Goal: Transaction & Acquisition: Purchase product/service

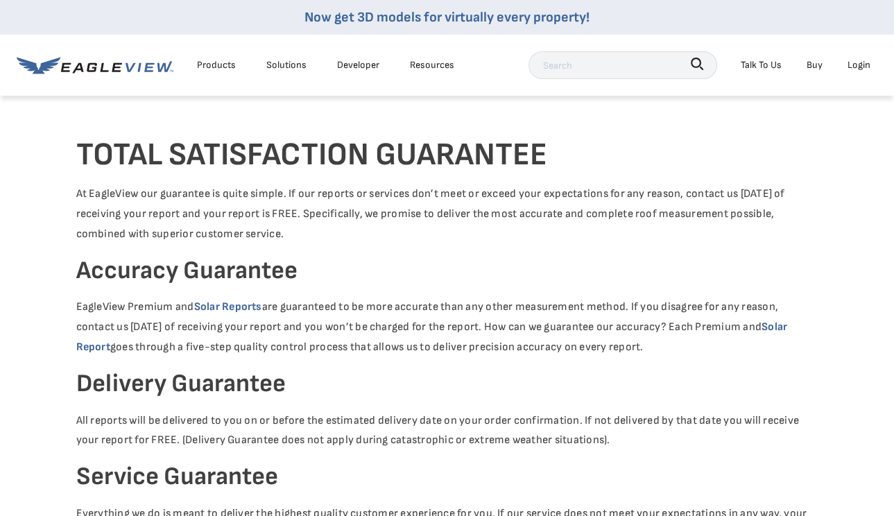
click at [855, 71] on div "Login" at bounding box center [858, 64] width 23 height 17
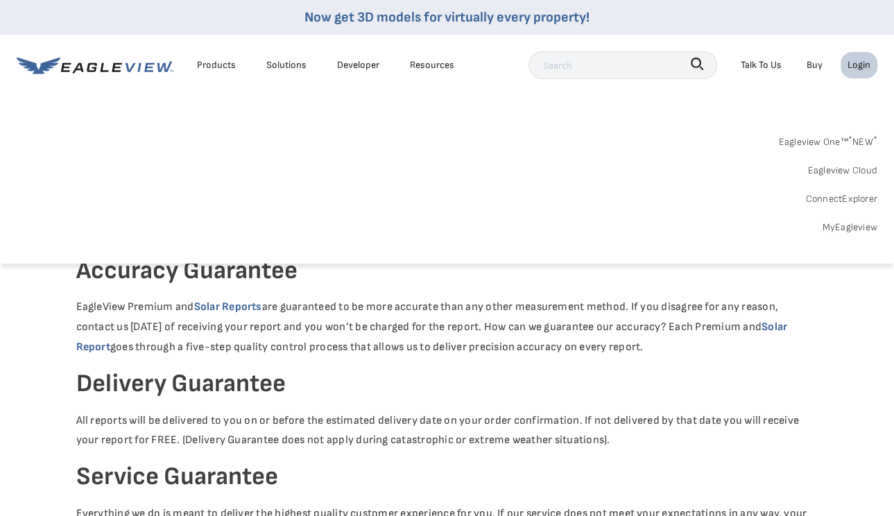
click at [852, 229] on link "MyEagleview" at bounding box center [849, 226] width 55 height 17
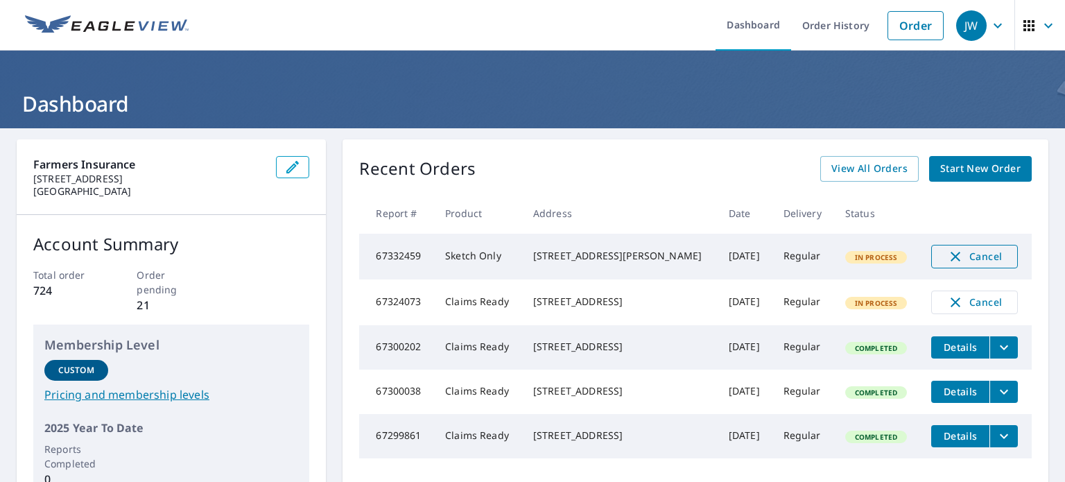
click at [983, 257] on span "Cancel" at bounding box center [975, 256] width 58 height 17
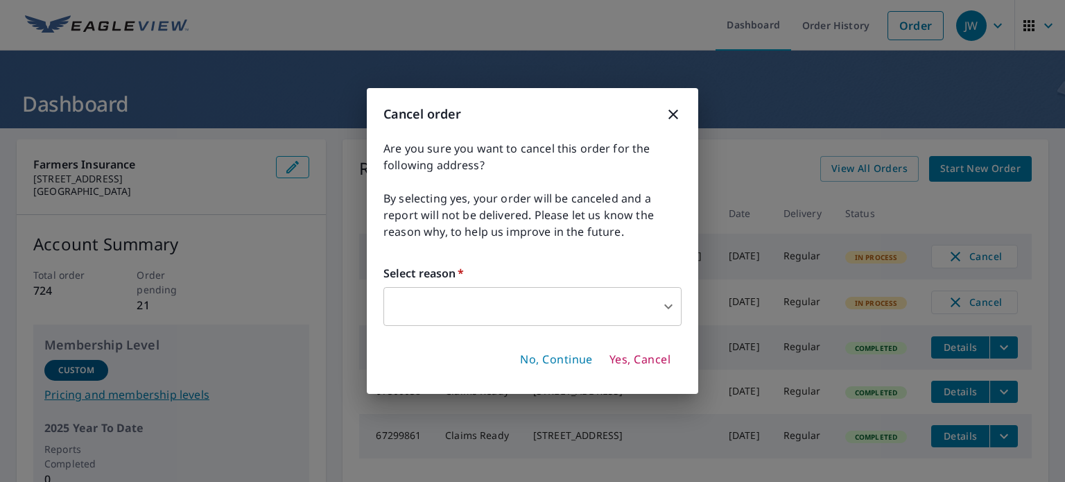
click at [607, 327] on div "Cancel order Are you sure you want to cancel this order for the following addre…" at bounding box center [532, 241] width 331 height 306
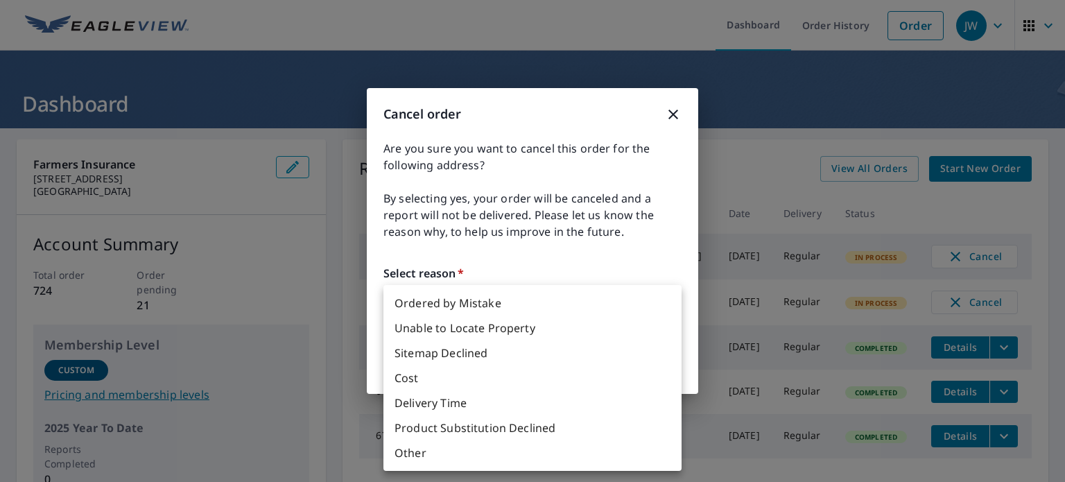
click at [644, 311] on body "JW .favicon_svg__cls-1{fill:#8ccc4c}.favicon_svg__cls-2{fill:#0098c5} JW Dashbo…" at bounding box center [532, 241] width 1065 height 482
click at [584, 329] on li "Unable to Locate Property" at bounding box center [532, 328] width 298 height 25
type input "31"
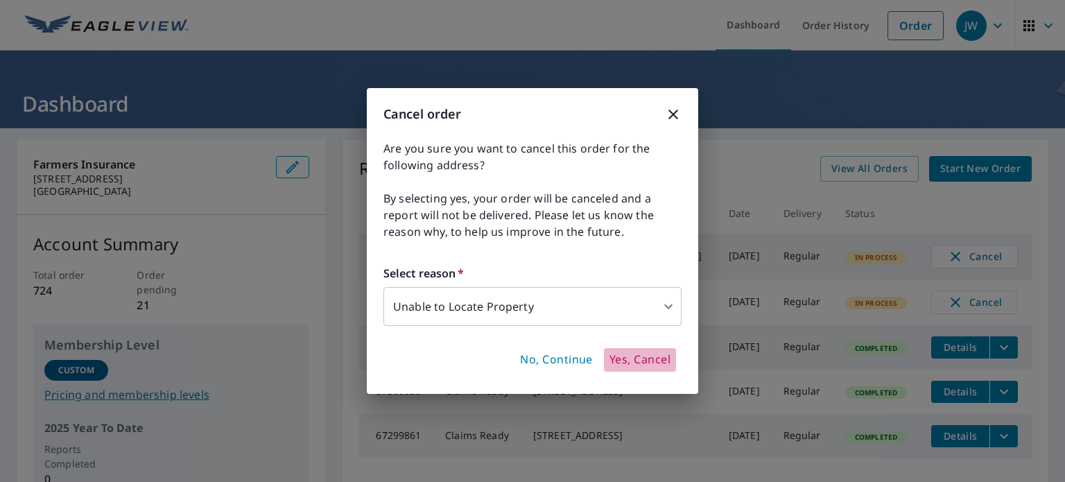
click at [620, 360] on span "Yes, Cancel" at bounding box center [640, 359] width 61 height 15
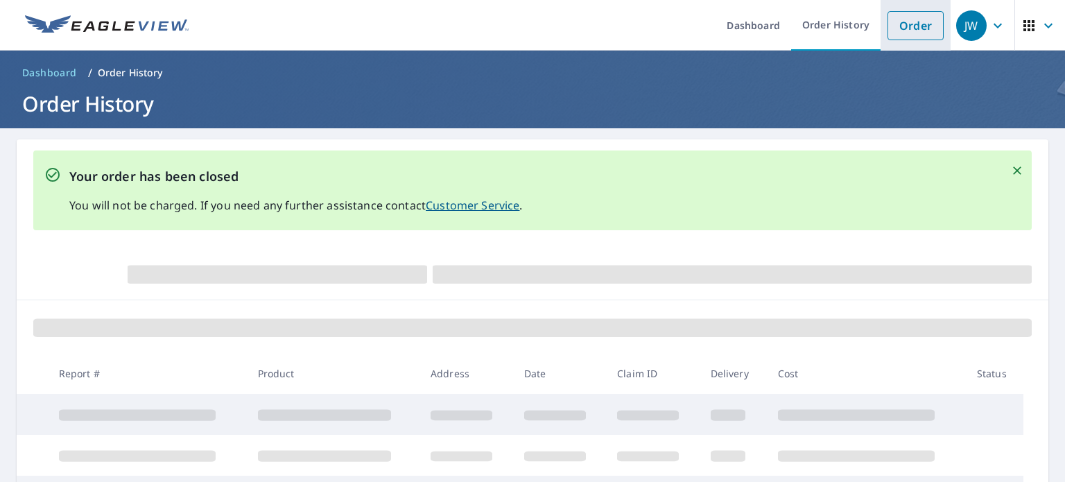
click at [917, 26] on link "Order" at bounding box center [916, 25] width 56 height 29
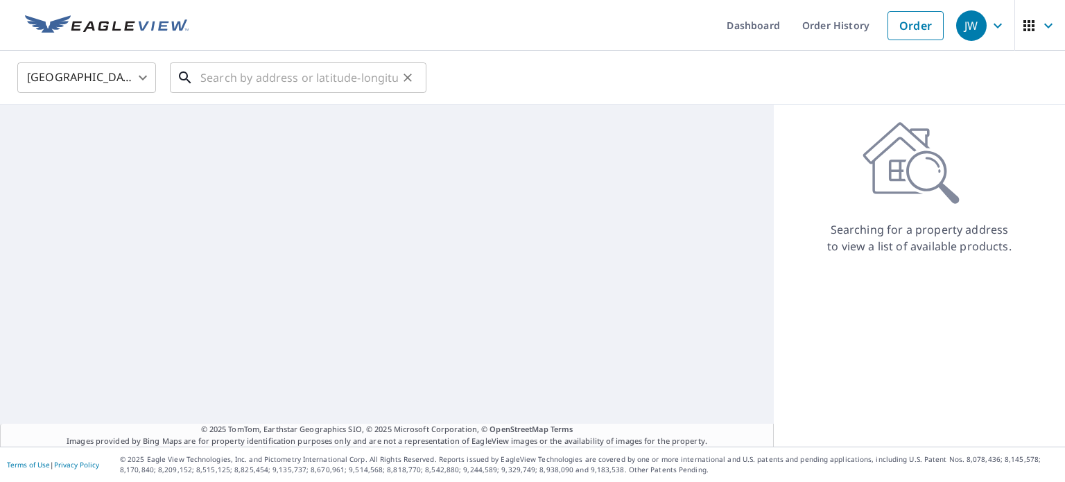
click at [269, 75] on input "text" at bounding box center [299, 77] width 198 height 39
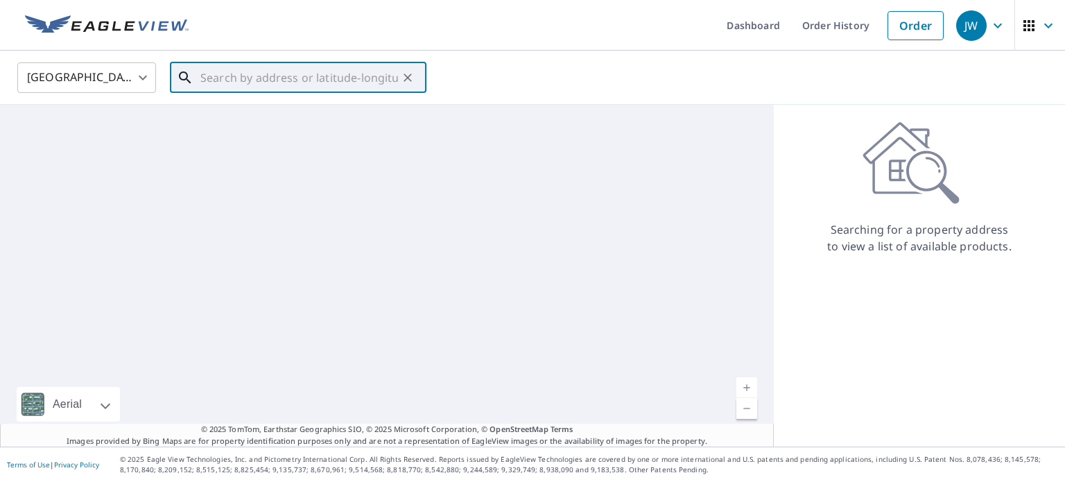
paste input "[STREET_ADDRESS][PERSON_NAME]"
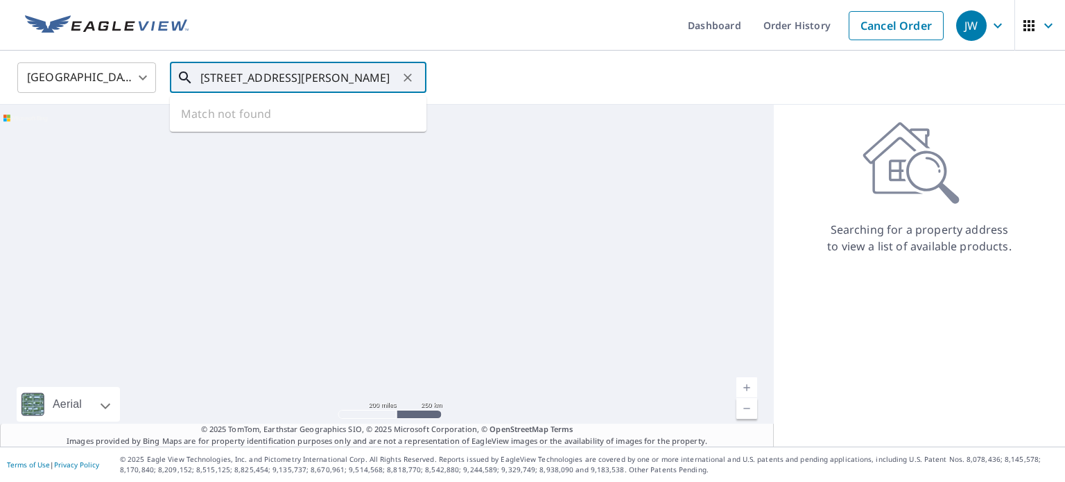
scroll to position [0, 66]
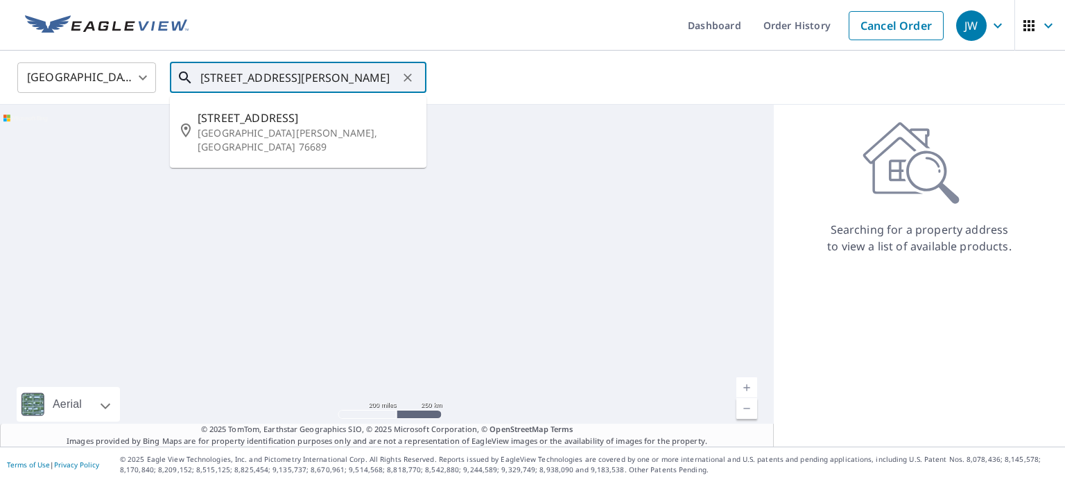
type input "[STREET_ADDRESS][PERSON_NAME]"
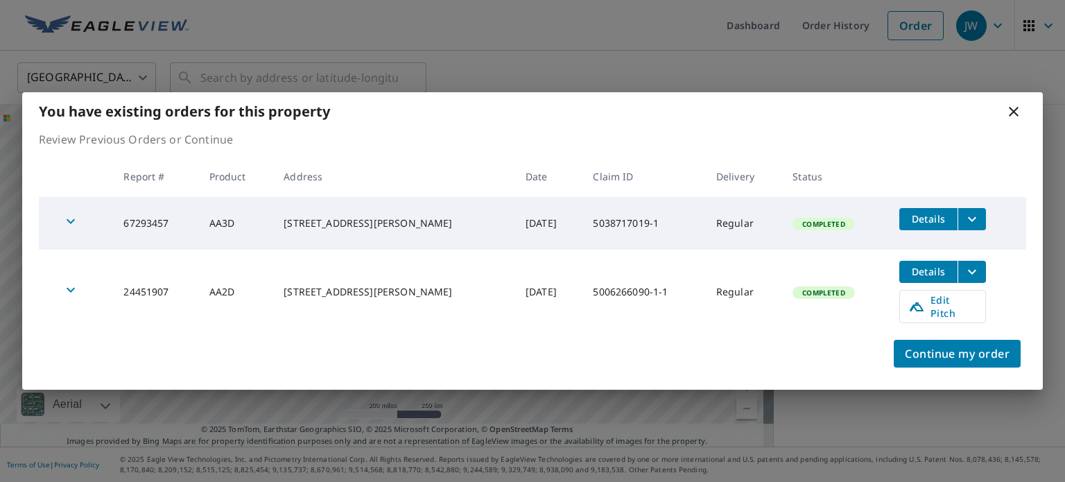
click at [1014, 119] on icon at bounding box center [1013, 111] width 17 height 17
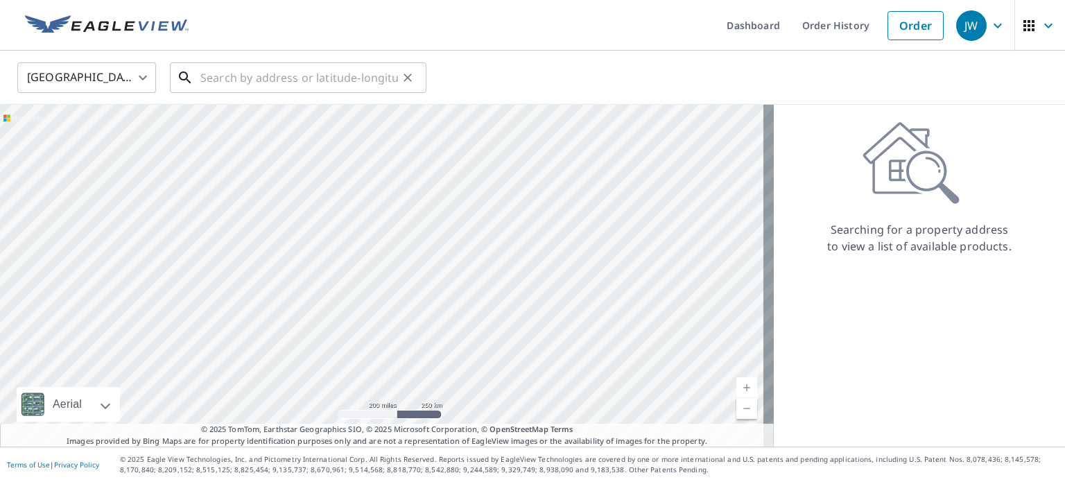
click at [246, 79] on input "text" at bounding box center [299, 77] width 198 height 39
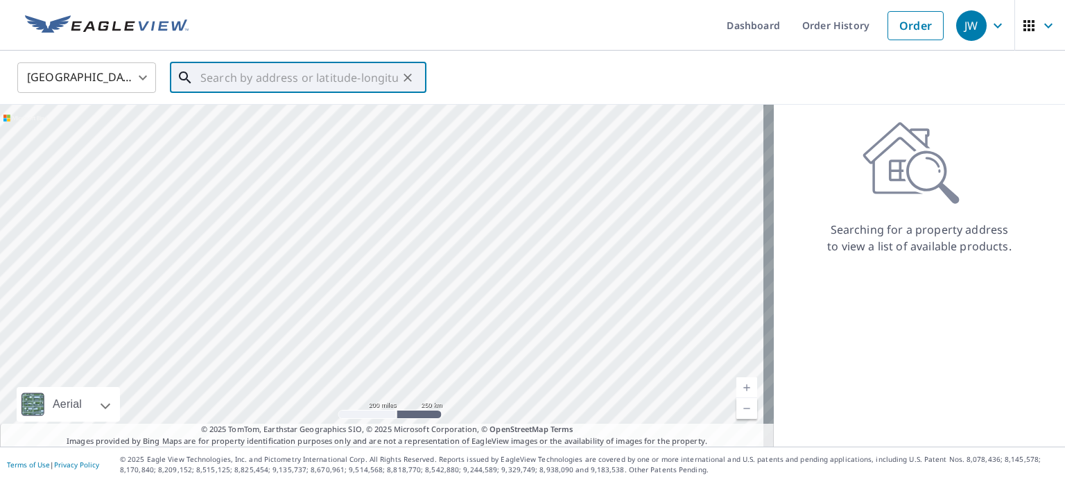
paste input "[STREET_ADDRESS][PERSON_NAME]"
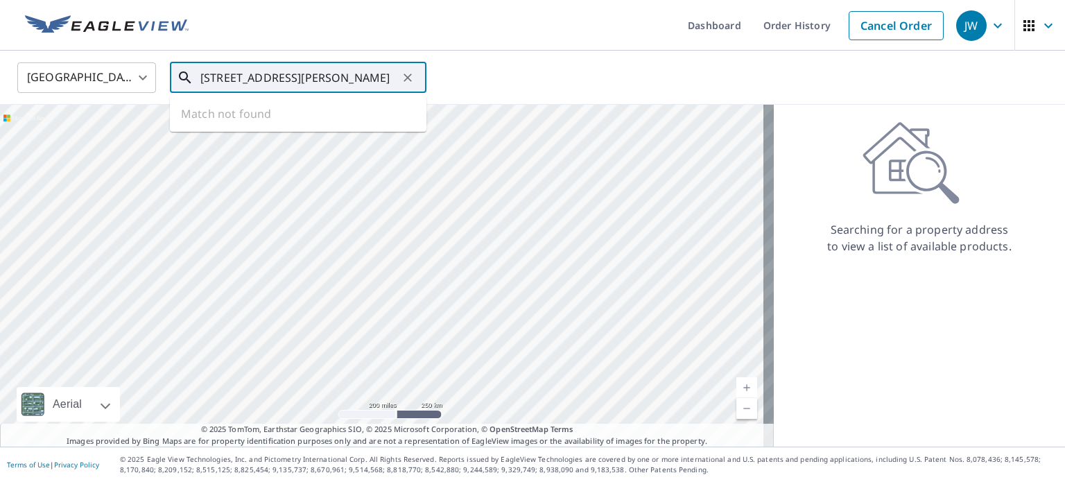
type input "[STREET_ADDRESS][PERSON_NAME]"
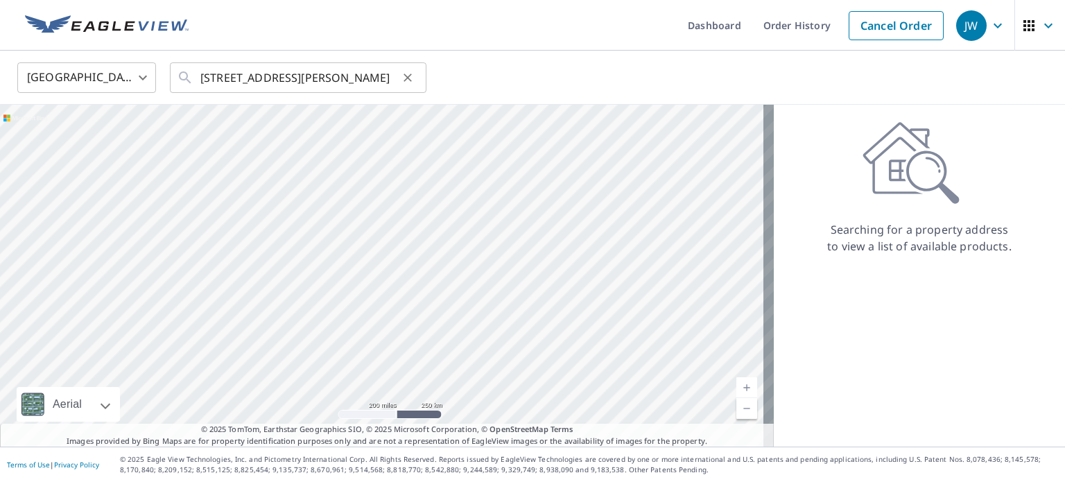
scroll to position [0, 0]
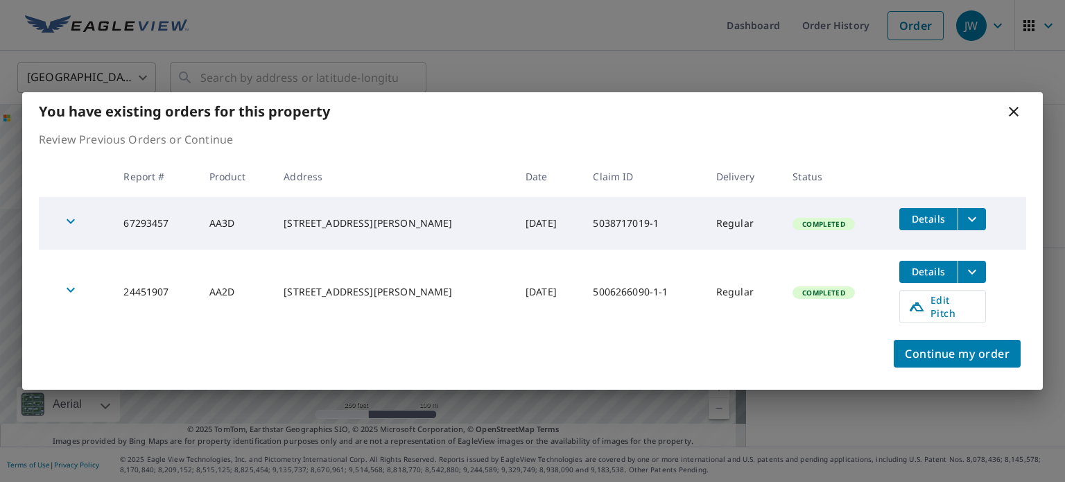
click at [968, 224] on icon "filesDropdownBtn-67293457" at bounding box center [972, 219] width 17 height 17
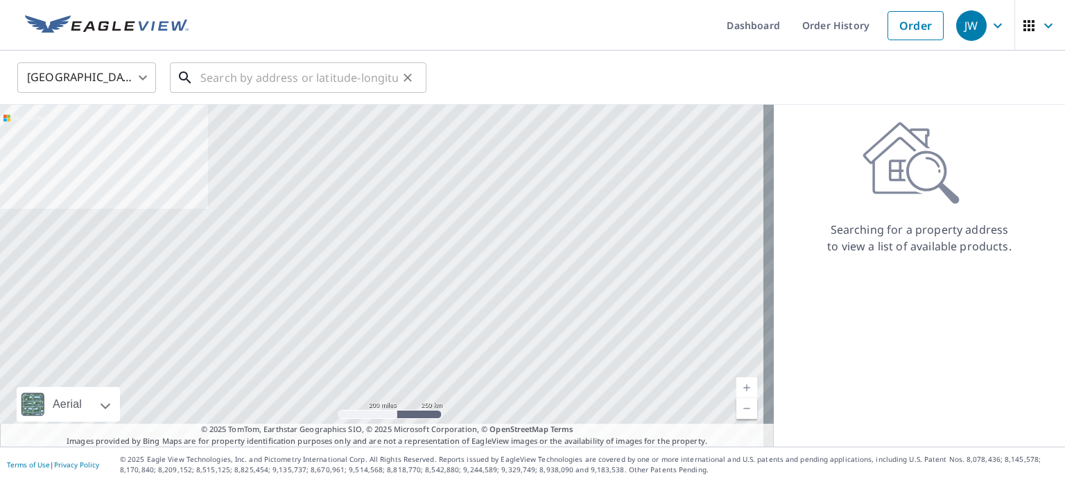
click at [248, 78] on input "text" at bounding box center [299, 77] width 198 height 39
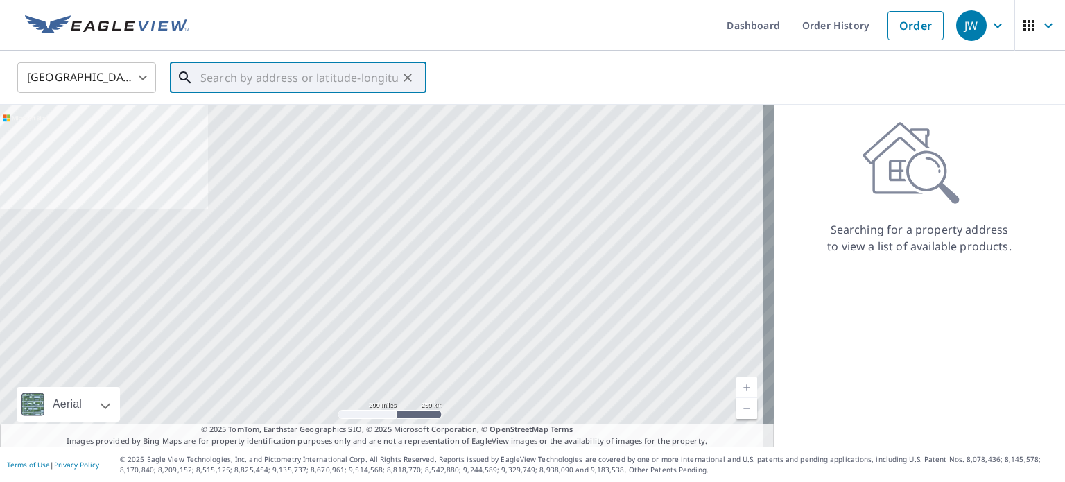
paste input "[STREET_ADDRESS][PERSON_NAME]"
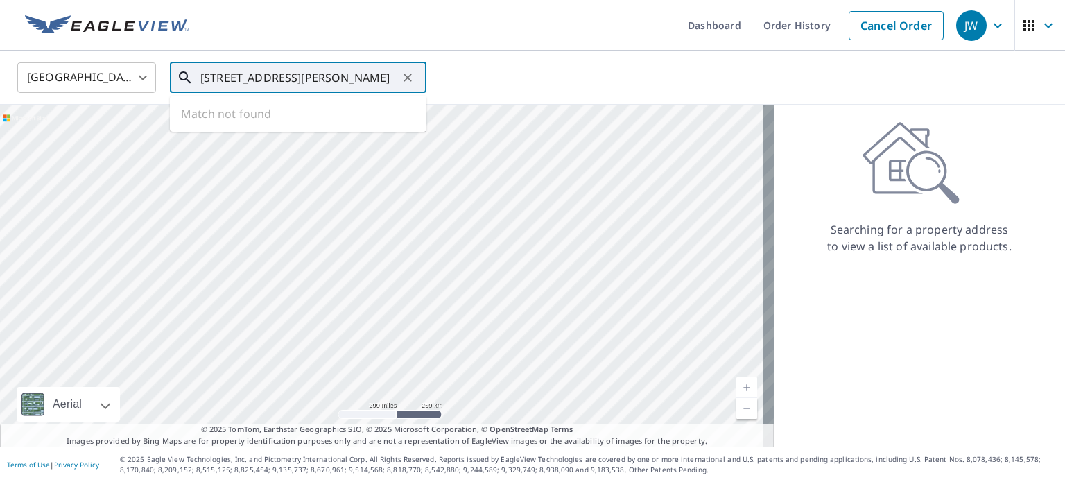
scroll to position [0, 66]
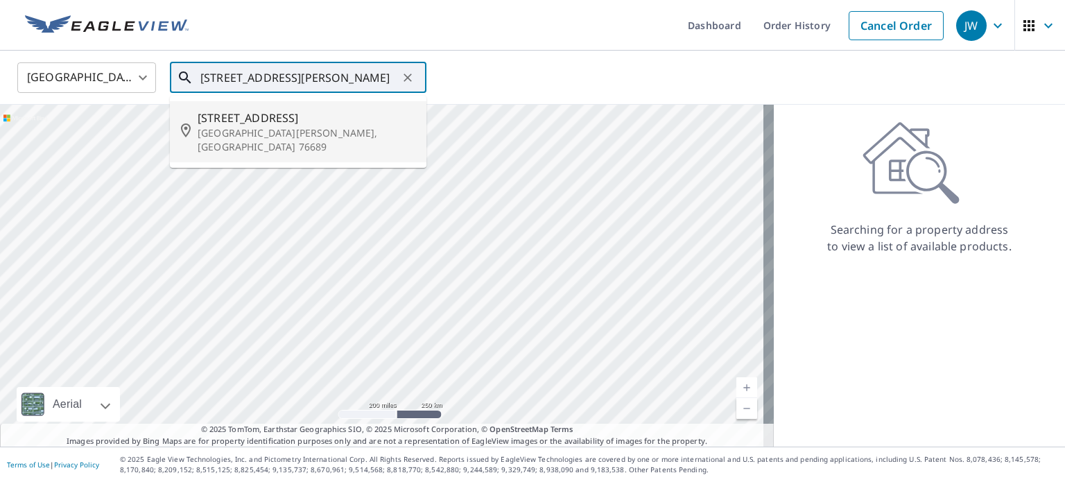
click at [298, 124] on span "[STREET_ADDRESS]" at bounding box center [307, 118] width 218 height 17
type input "[STREET_ADDRESS][PERSON_NAME]"
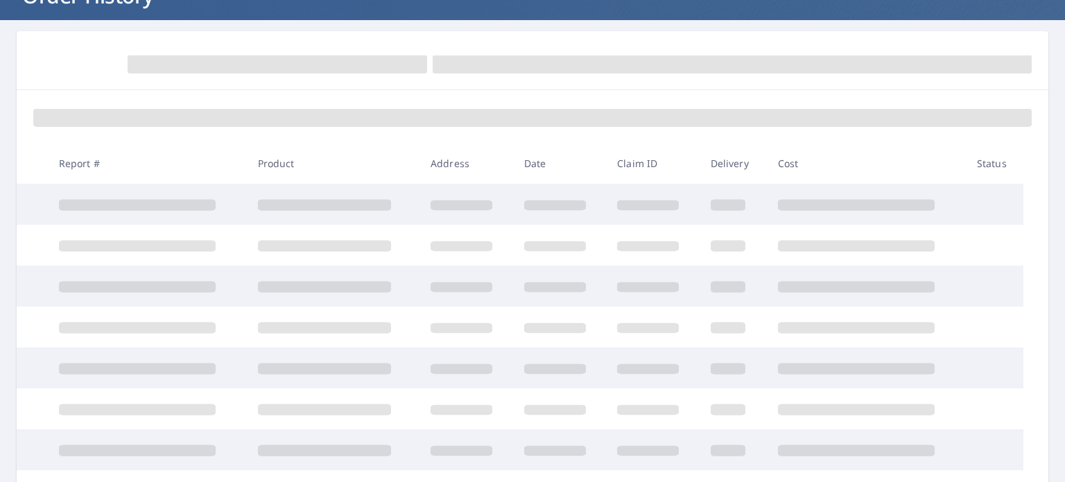
scroll to position [129, 0]
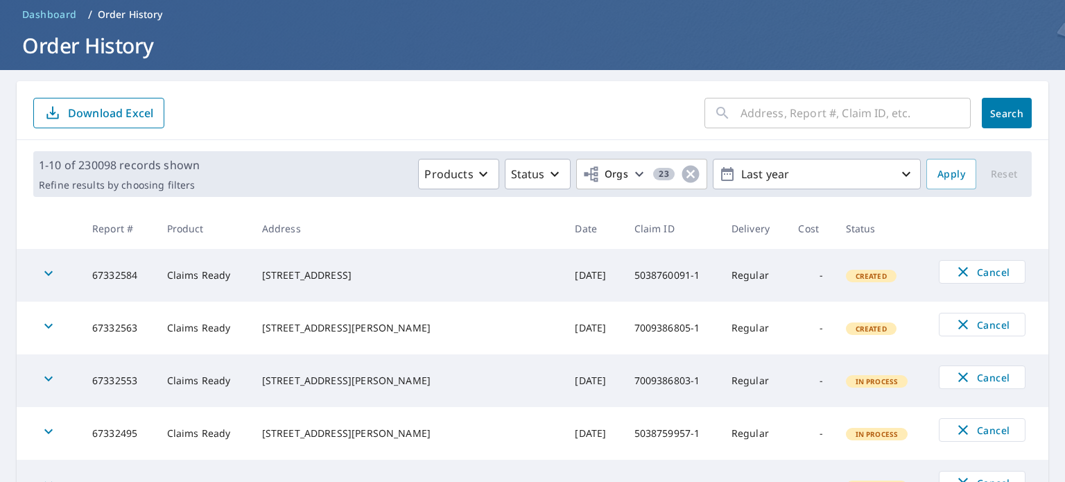
scroll to position [73, 0]
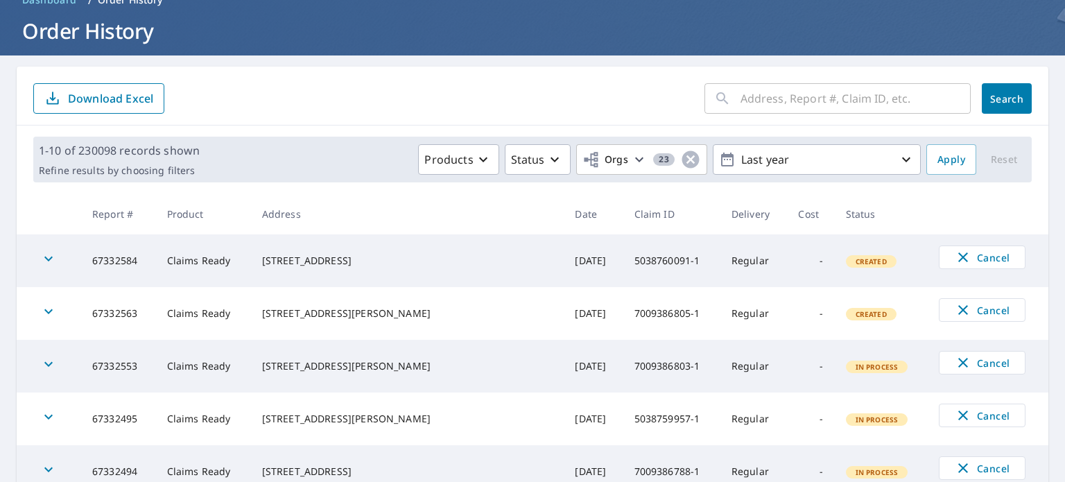
click at [768, 94] on input "text" at bounding box center [856, 98] width 230 height 39
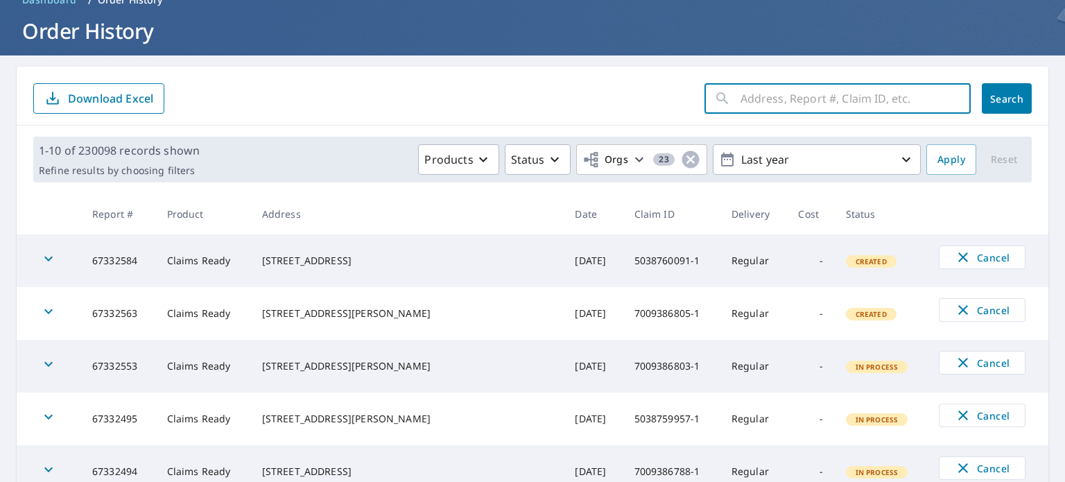
paste input "[STREET_ADDRESS][PERSON_NAME]"
type input "[STREET_ADDRESS][PERSON_NAME]"
click button "Search" at bounding box center [1007, 98] width 50 height 31
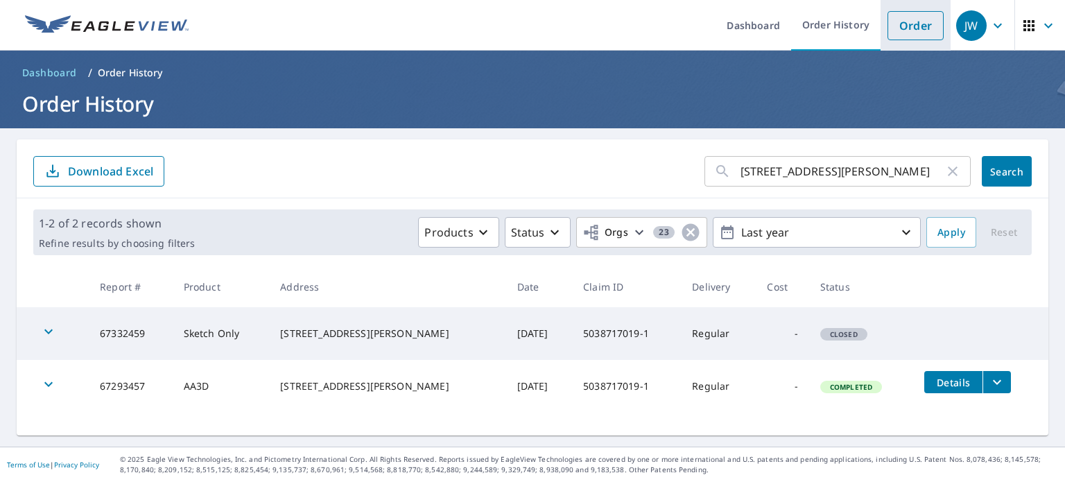
click at [897, 33] on link "Order" at bounding box center [916, 25] width 56 height 29
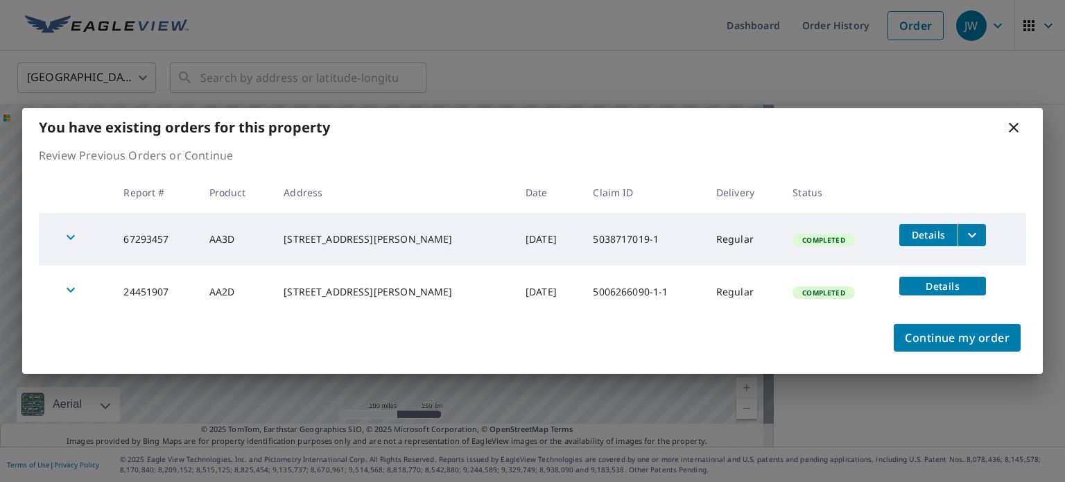
click at [1018, 128] on icon at bounding box center [1013, 127] width 17 height 17
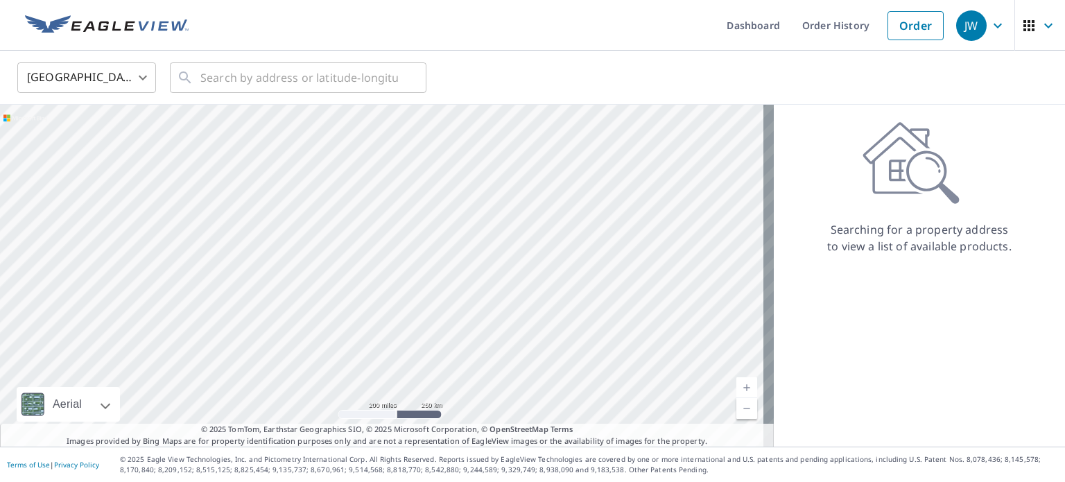
click at [841, 206] on div "Searching for a property address to view a list of available products." at bounding box center [919, 187] width 291 height 133
drag, startPoint x: 360, startPoint y: 348, endPoint x: 338, endPoint y: 163, distance: 186.4
click at [338, 163] on div at bounding box center [387, 276] width 774 height 342
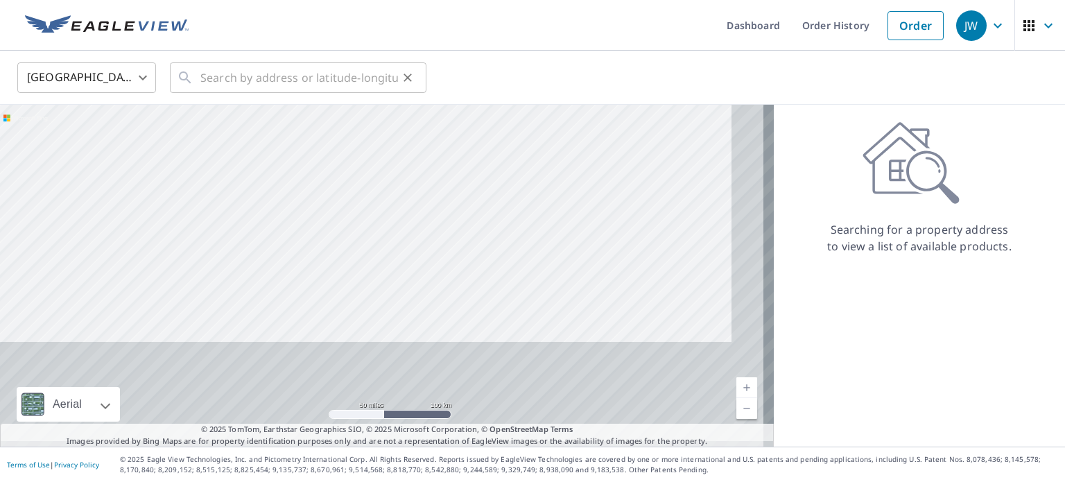
drag, startPoint x: 418, startPoint y: 248, endPoint x: 380, endPoint y: 58, distance: 193.1
click at [380, 58] on div "United States US ​ ​ Aerial Road A standard road map Aerial A detailed look fro…" at bounding box center [532, 249] width 1065 height 396
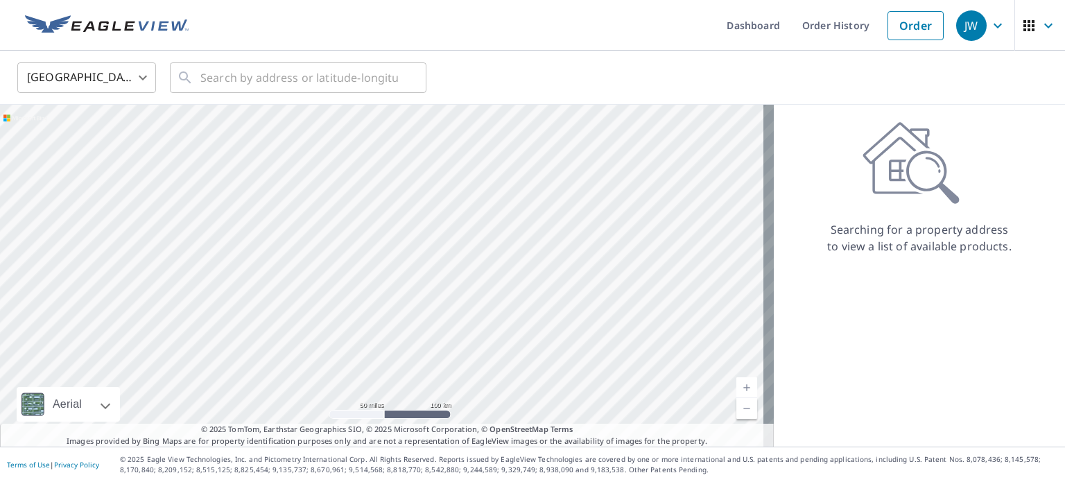
click at [377, 182] on div at bounding box center [387, 276] width 774 height 342
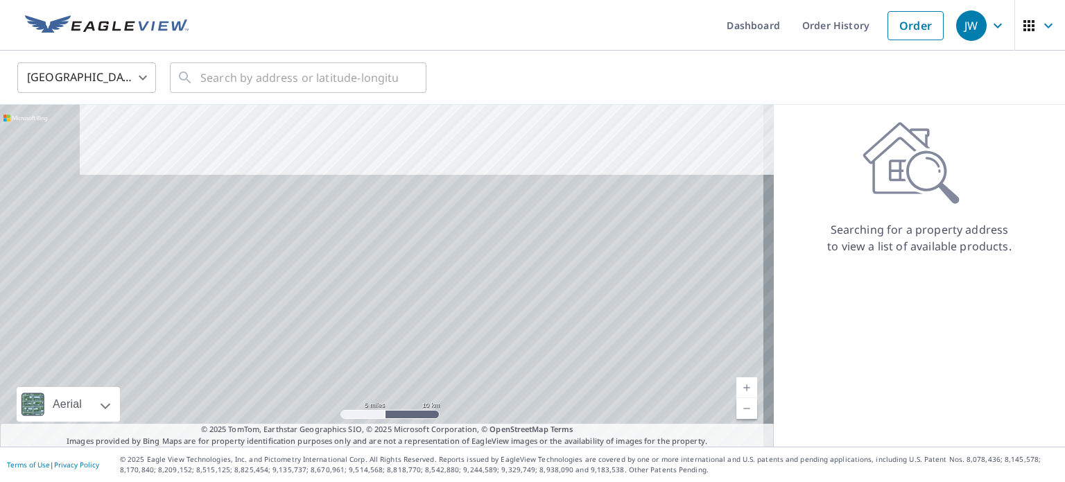
drag, startPoint x: 341, startPoint y: 382, endPoint x: 433, endPoint y: 73, distance: 322.7
click at [433, 73] on div "United States US ​ ​ Aerial Road A standard road map Aerial A detailed look fro…" at bounding box center [532, 249] width 1065 height 396
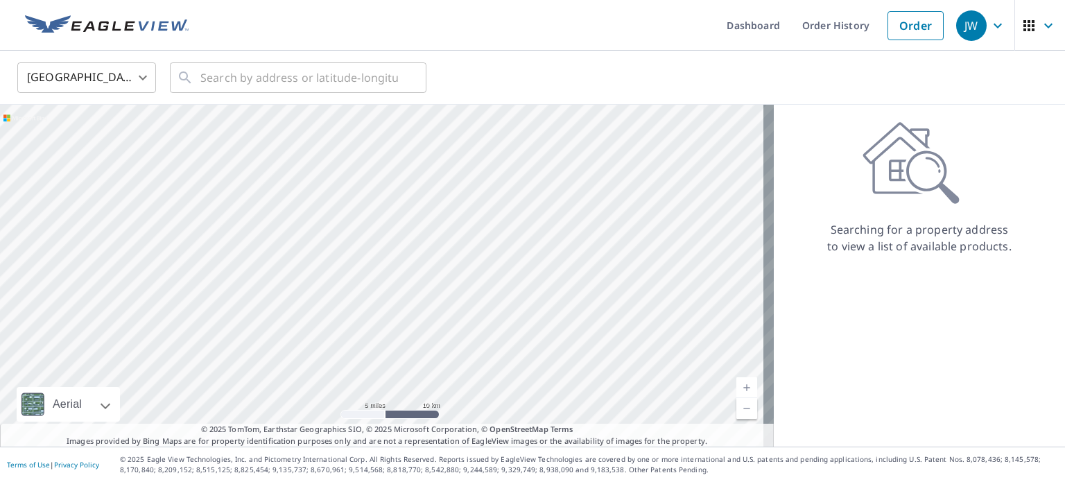
click at [616, 144] on div at bounding box center [387, 276] width 774 height 342
drag, startPoint x: 511, startPoint y: 290, endPoint x: 405, endPoint y: 163, distance: 165.4
click at [405, 163] on div at bounding box center [387, 276] width 774 height 342
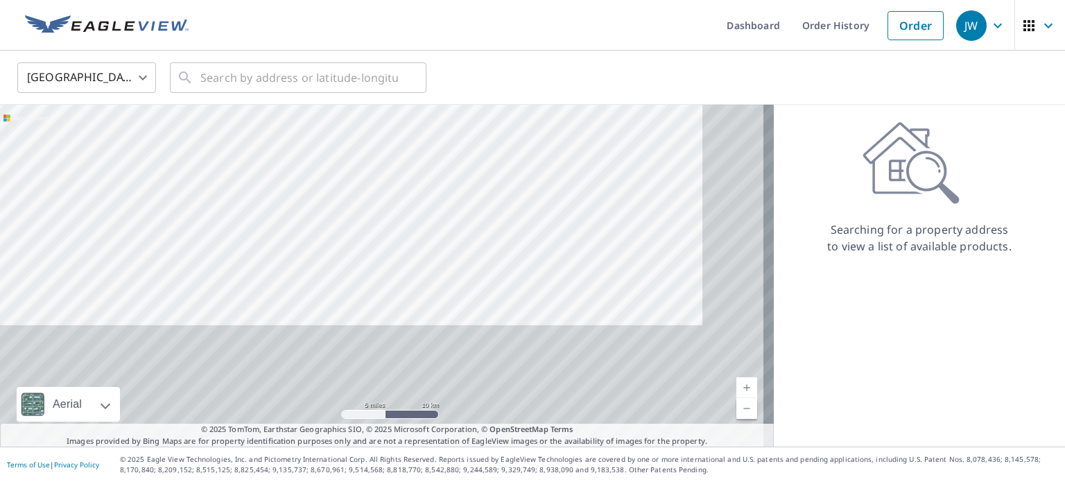
drag, startPoint x: 446, startPoint y: 296, endPoint x: 382, endPoint y: 175, distance: 137.1
click at [382, 175] on div at bounding box center [387, 276] width 774 height 342
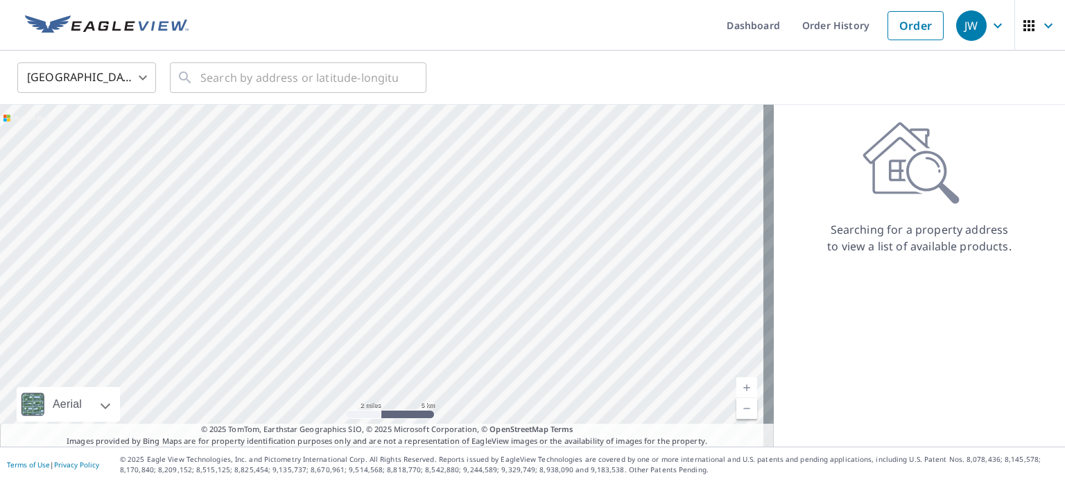
drag, startPoint x: 314, startPoint y: 340, endPoint x: 325, endPoint y: 210, distance: 130.1
click at [325, 210] on div at bounding box center [387, 276] width 774 height 342
drag, startPoint x: 261, startPoint y: 270, endPoint x: 359, endPoint y: 185, distance: 129.3
click at [359, 185] on div at bounding box center [387, 276] width 774 height 342
drag, startPoint x: 388, startPoint y: 241, endPoint x: 406, endPoint y: 227, distance: 22.7
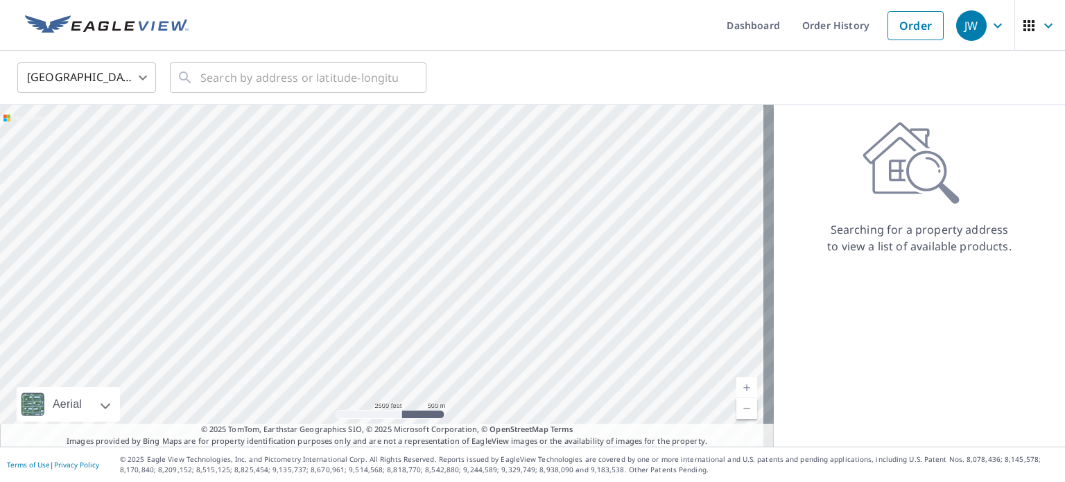
click at [406, 227] on div at bounding box center [387, 276] width 774 height 342
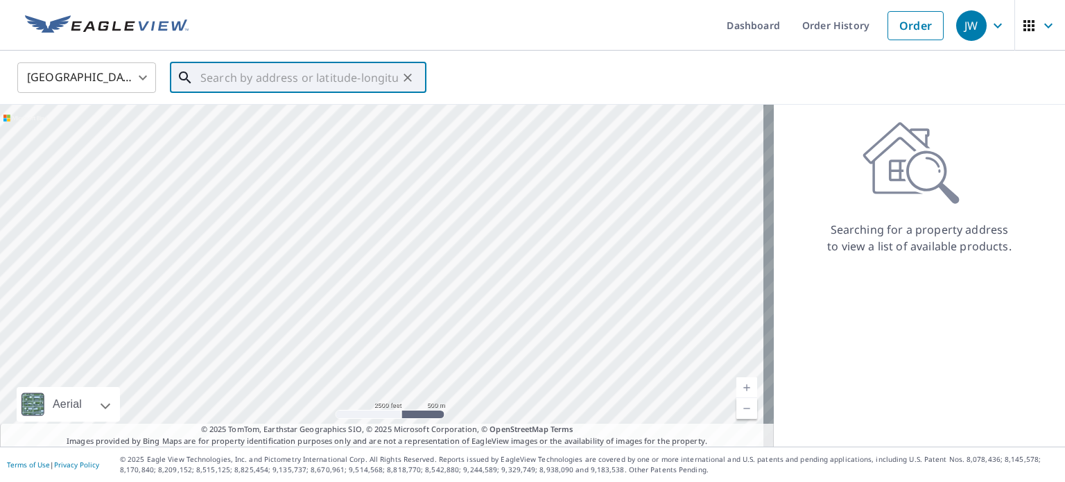
click at [292, 77] on input "text" at bounding box center [299, 77] width 198 height 39
paste input "[STREET_ADDRESS][PERSON_NAME]"
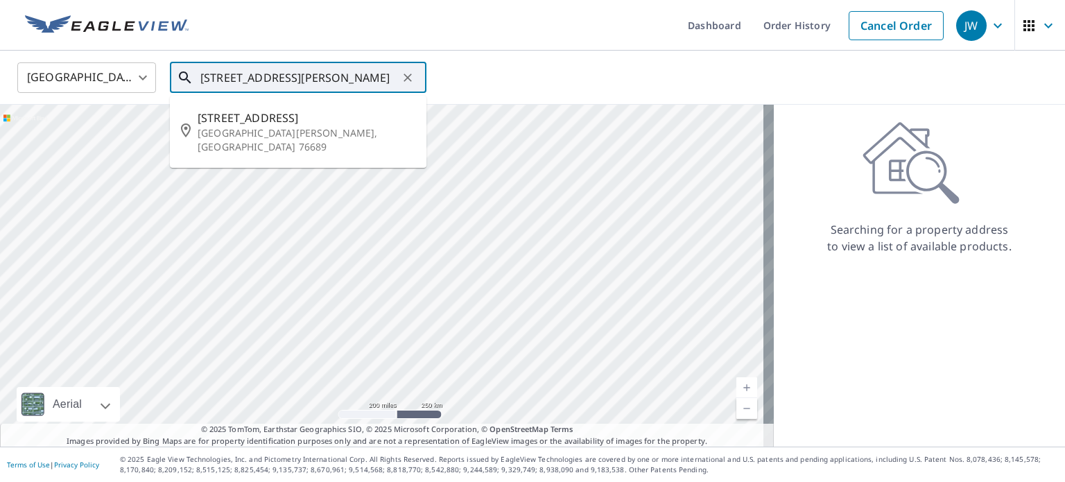
type input "[STREET_ADDRESS][PERSON_NAME]"
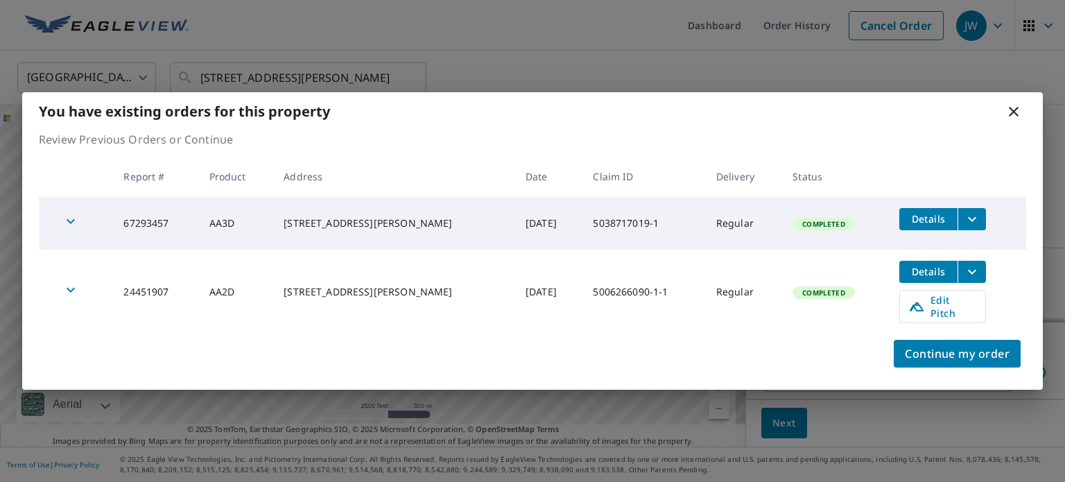
click at [1012, 116] on icon at bounding box center [1014, 112] width 10 height 10
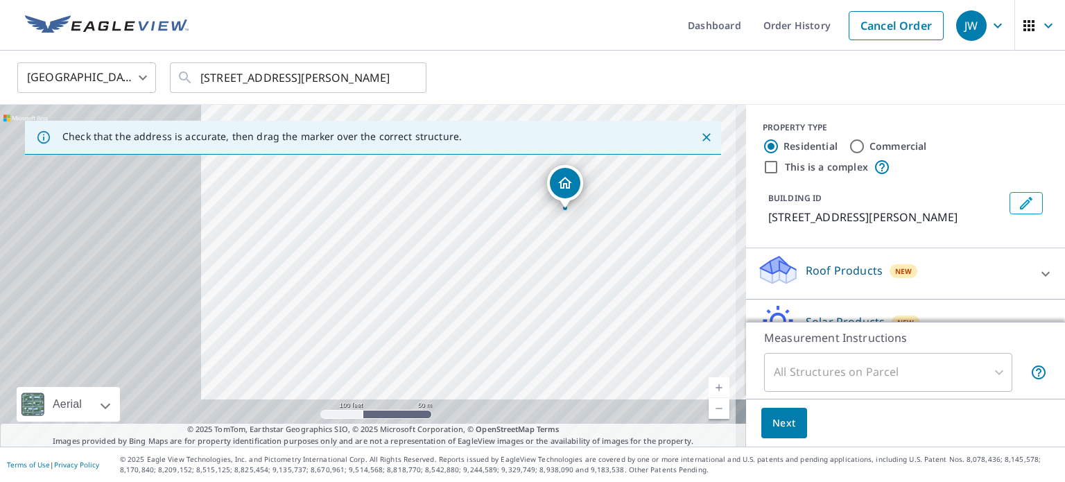
drag, startPoint x: 286, startPoint y: 330, endPoint x: 583, endPoint y: 227, distance: 314.9
click at [583, 227] on div "[STREET_ADDRESS][PERSON_NAME]" at bounding box center [373, 276] width 746 height 342
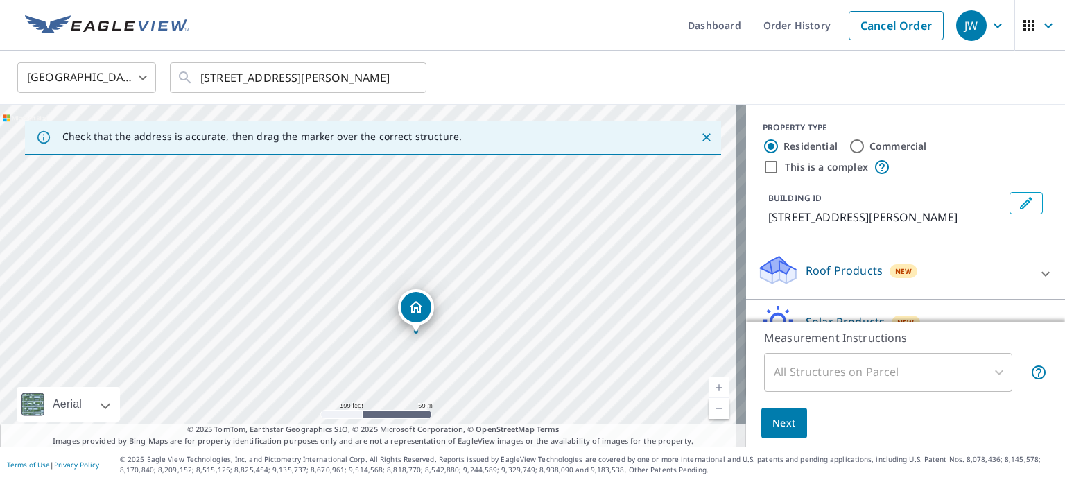
drag, startPoint x: 569, startPoint y: 181, endPoint x: 420, endPoint y: 304, distance: 193.6
click at [772, 422] on span "Next" at bounding box center [784, 423] width 24 height 17
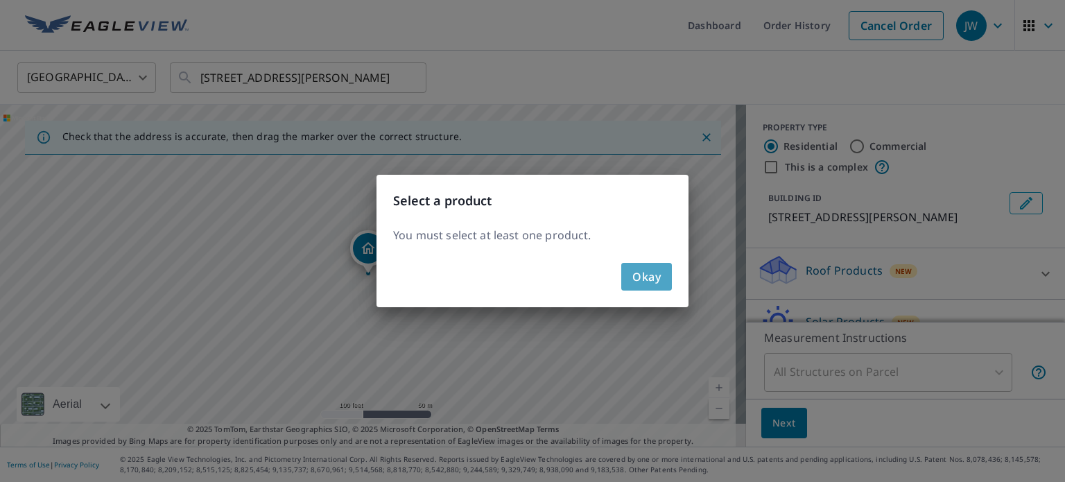
click at [641, 277] on span "Okay" at bounding box center [646, 276] width 28 height 19
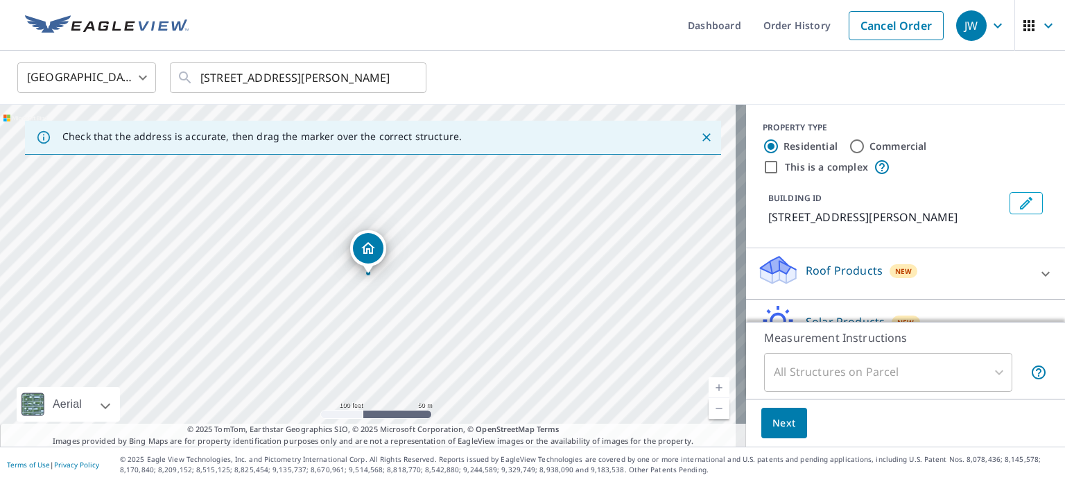
click at [1037, 282] on icon at bounding box center [1045, 274] width 17 height 17
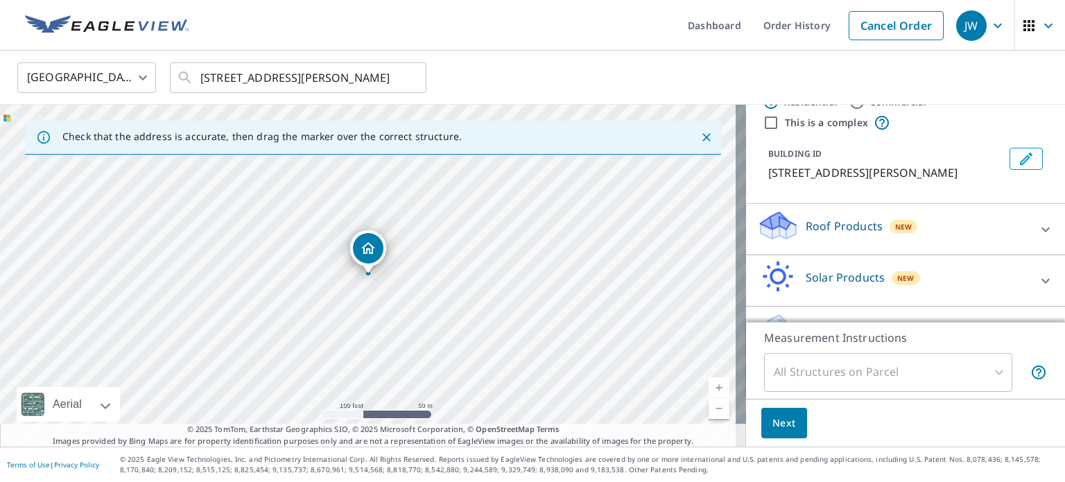
scroll to position [96, 0]
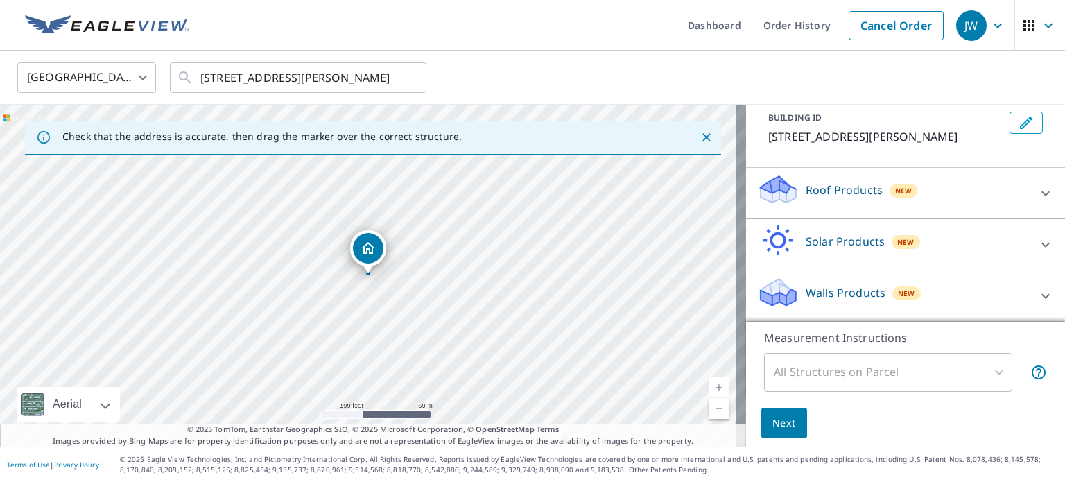
click at [1037, 191] on icon at bounding box center [1045, 193] width 17 height 17
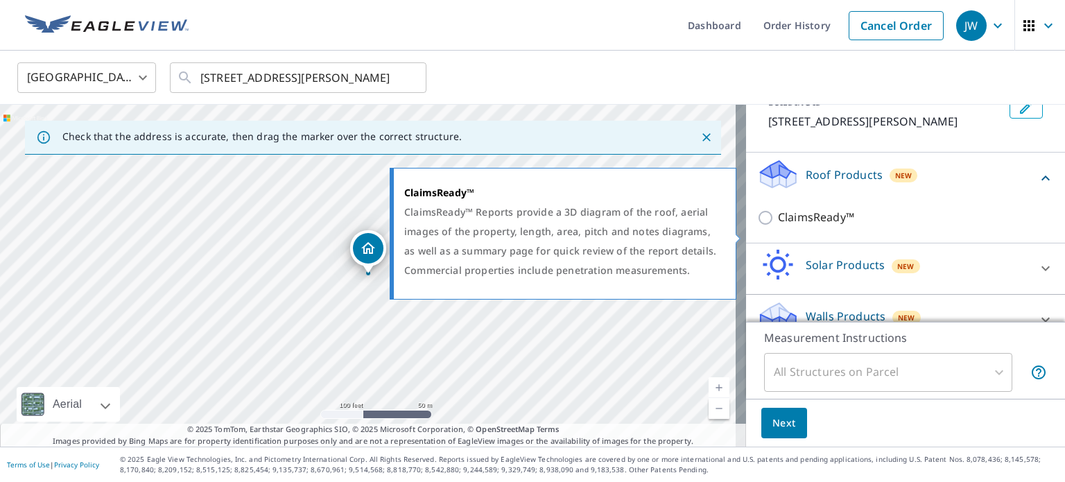
click at [829, 226] on p "ClaimsReady™" at bounding box center [816, 217] width 76 height 17
click at [778, 226] on input "ClaimsReady™" at bounding box center [767, 217] width 21 height 17
checkbox input "true"
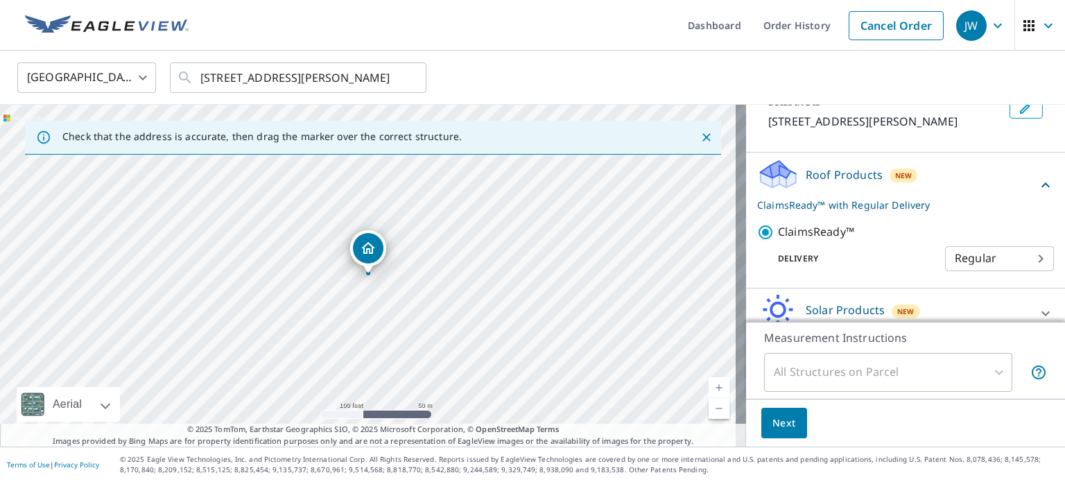
click at [1021, 272] on body "JW .favicon_svg__cls-1{fill:#8ccc4c}.favicon_svg__cls-2{fill:#0098c5} JW Dashbo…" at bounding box center [532, 241] width 1065 height 482
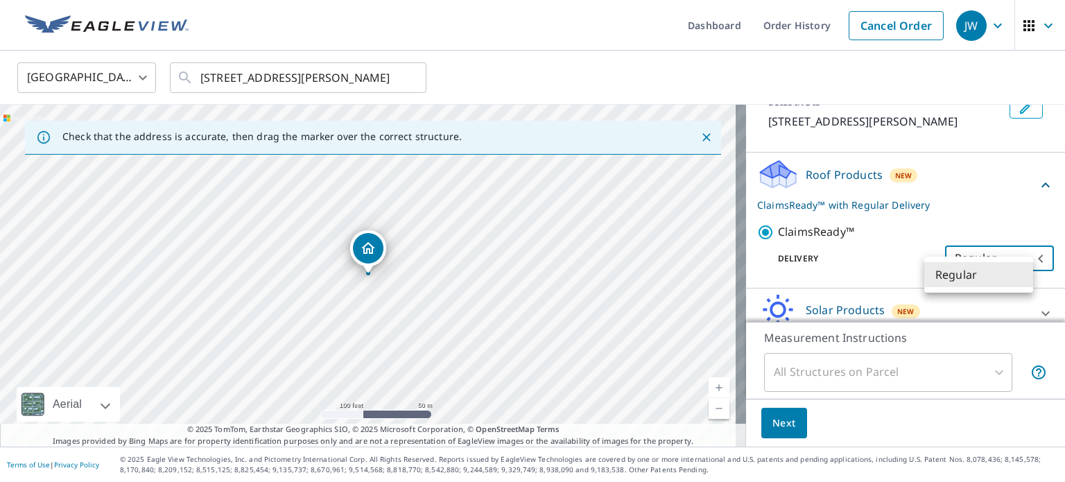
click at [1021, 272] on li "Regular" at bounding box center [978, 274] width 109 height 25
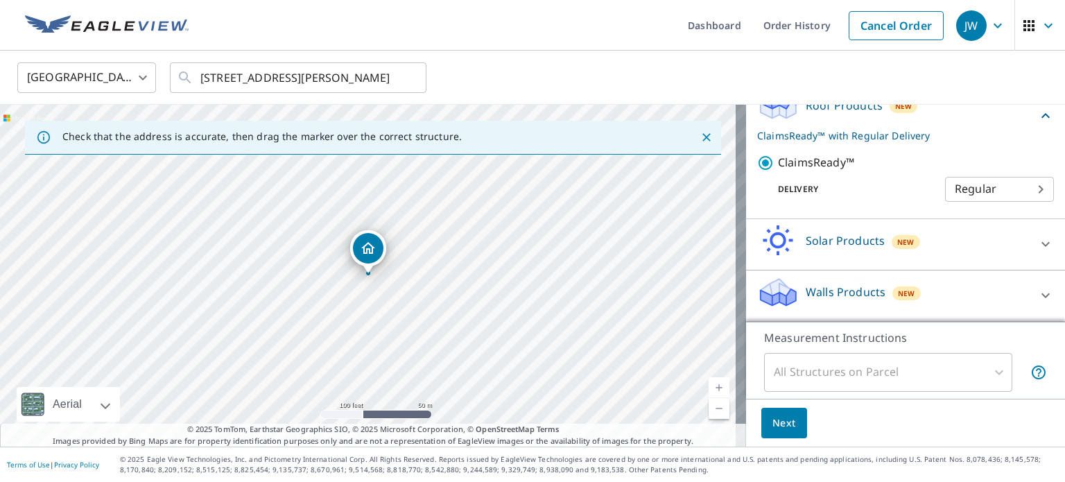
click at [972, 377] on div "All Structures on Parcel" at bounding box center [888, 372] width 248 height 39
click at [768, 433] on button "Next" at bounding box center [784, 423] width 46 height 31
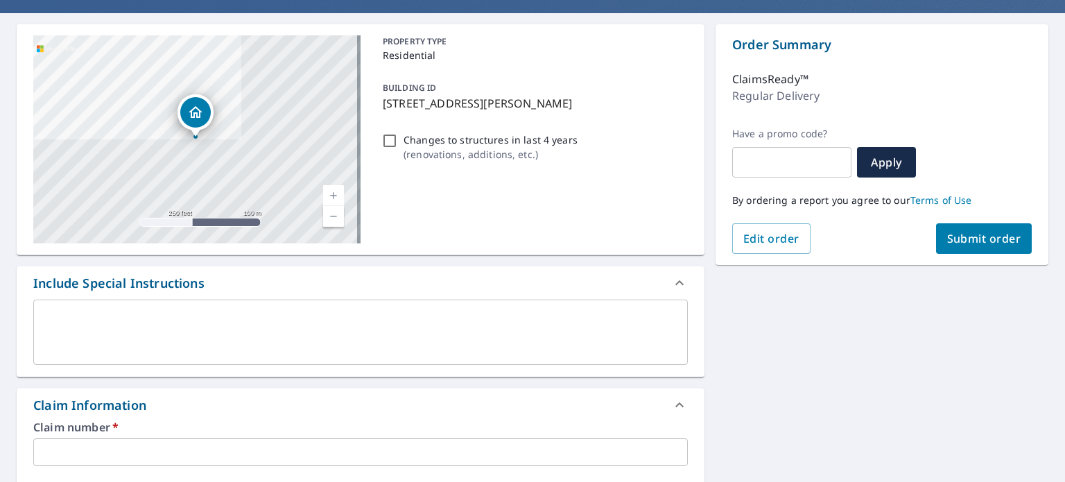
scroll to position [114, 0]
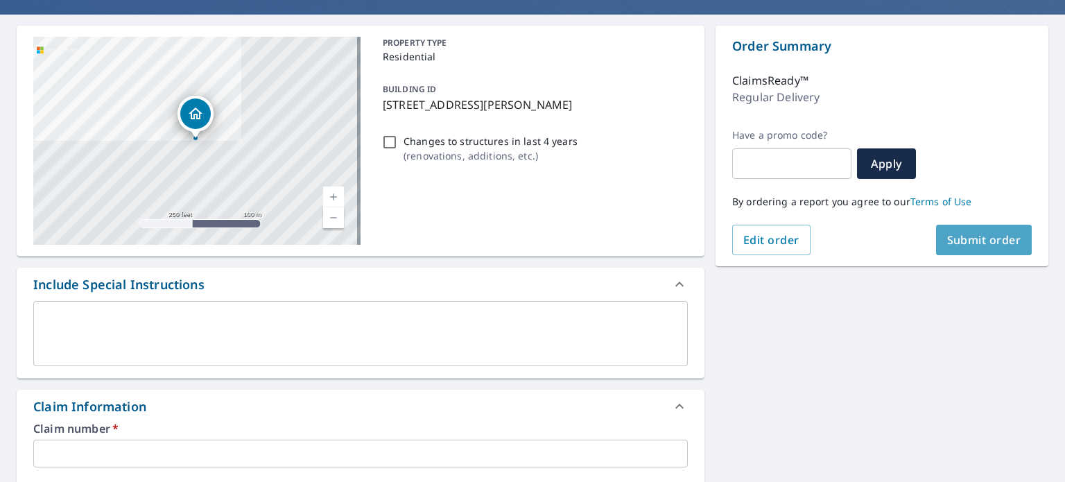
click at [949, 241] on span "Submit order" at bounding box center [984, 239] width 74 height 15
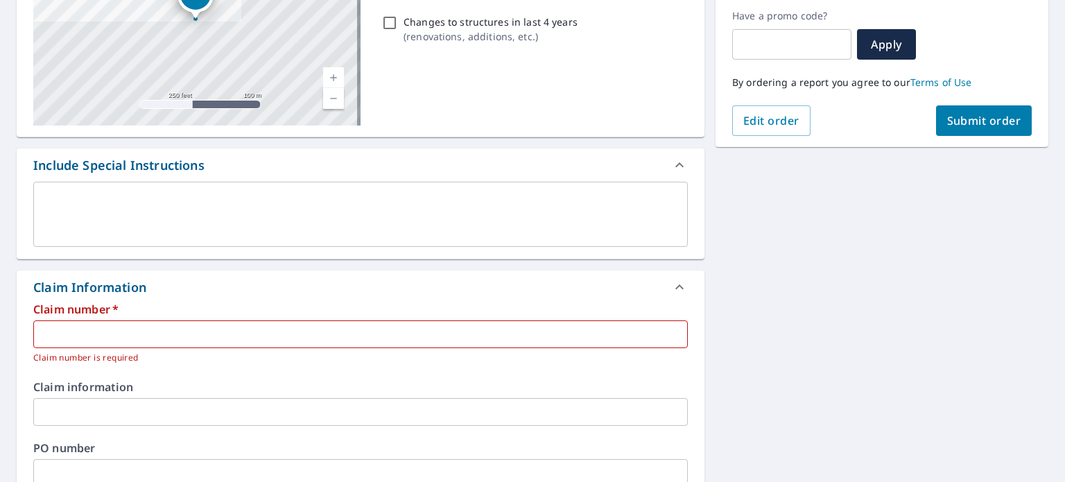
scroll to position [237, 0]
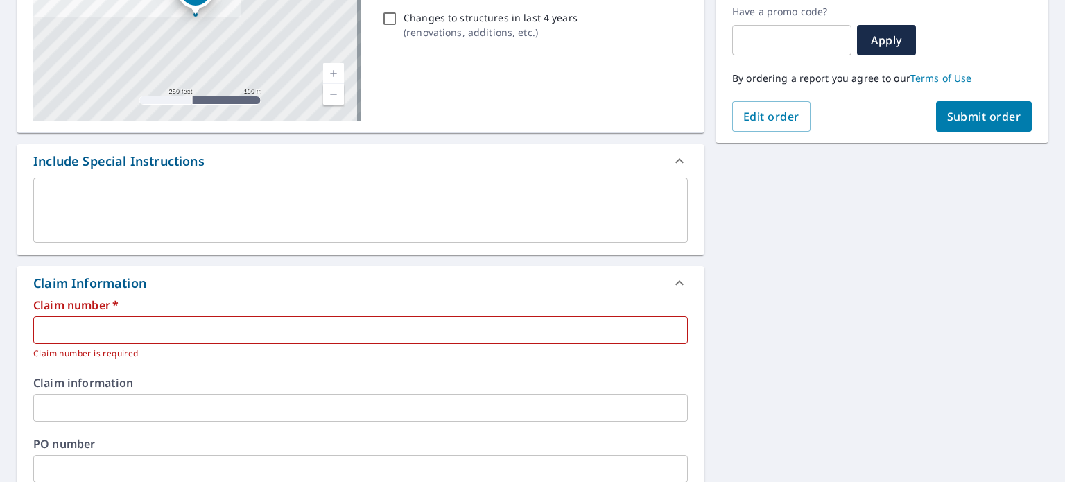
click at [452, 319] on input "text" at bounding box center [360, 330] width 655 height 28
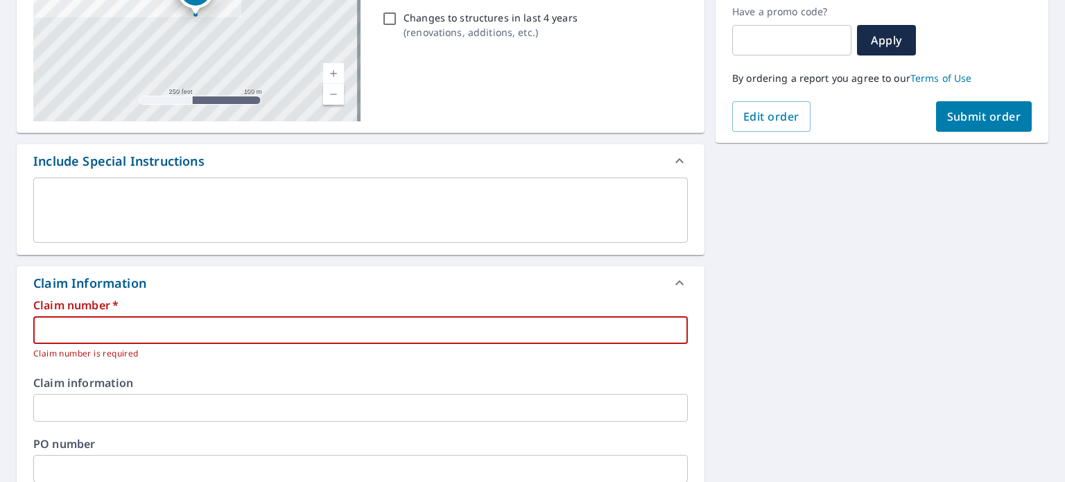
paste input "5038717019-1"
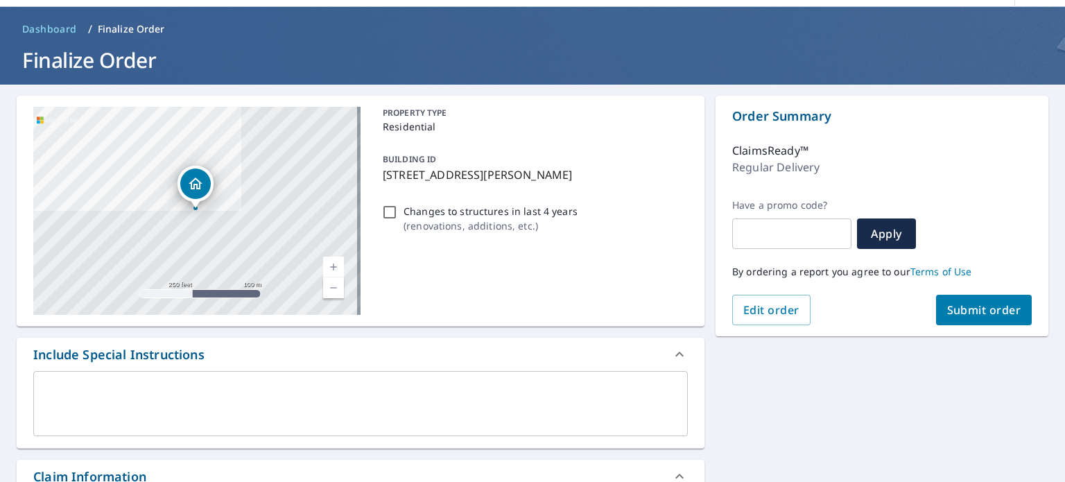
scroll to position [43, 0]
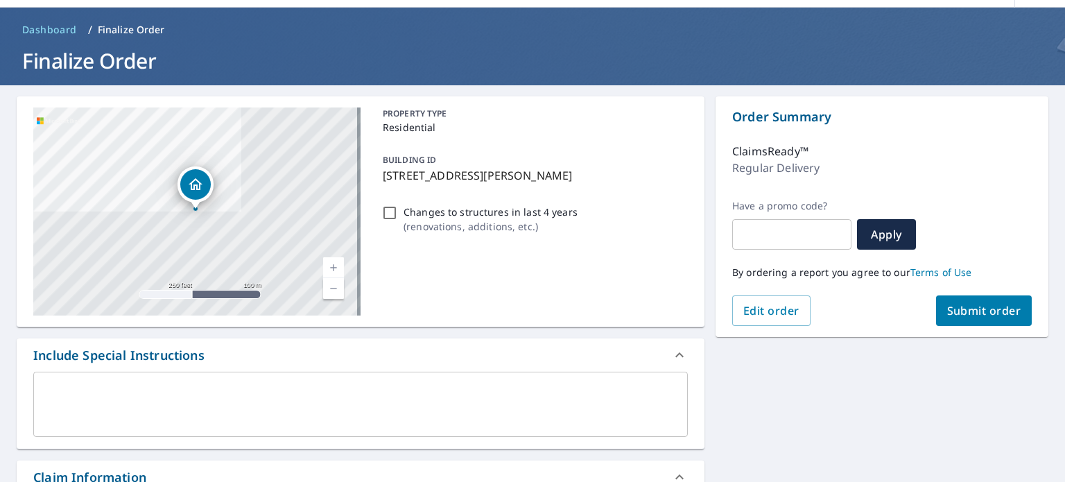
type input "5038717019-1"
click at [994, 313] on span "Submit order" at bounding box center [984, 310] width 74 height 15
click at [383, 209] on input "Changes to structures in last 4 years ( renovations, additions, etc. )" at bounding box center [389, 213] width 17 height 17
checkbox input "true"
click at [975, 313] on span "Submit order" at bounding box center [984, 310] width 74 height 15
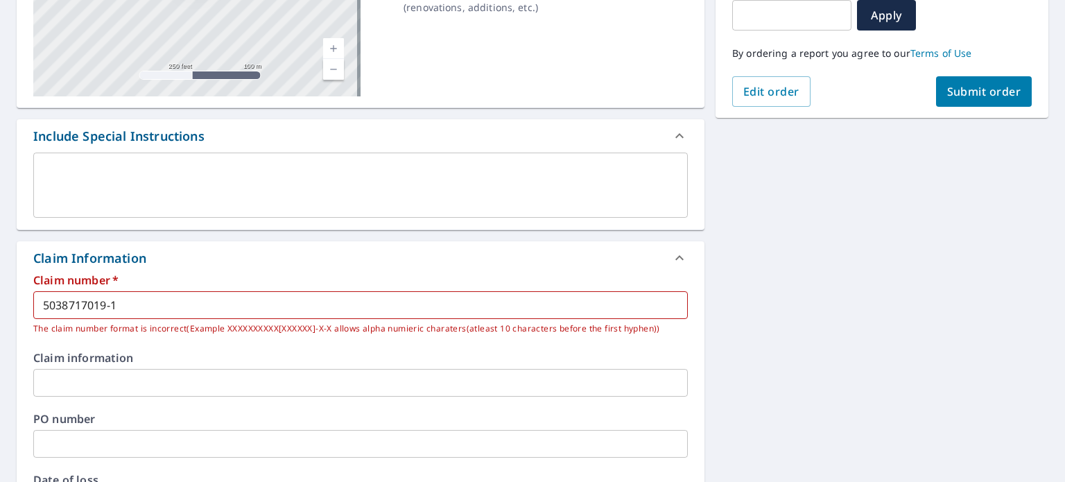
scroll to position [264, 0]
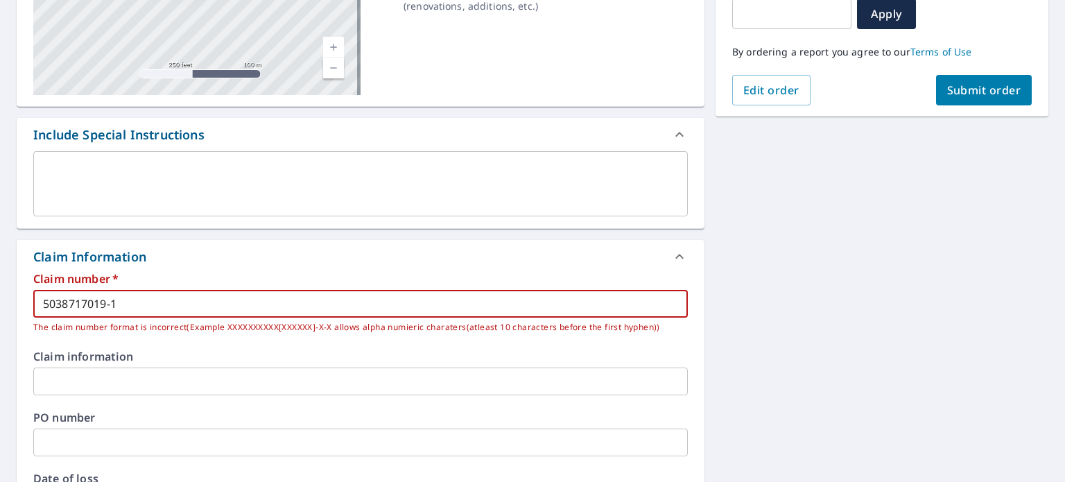
click at [308, 301] on input "5038717019-1" at bounding box center [360, 304] width 655 height 28
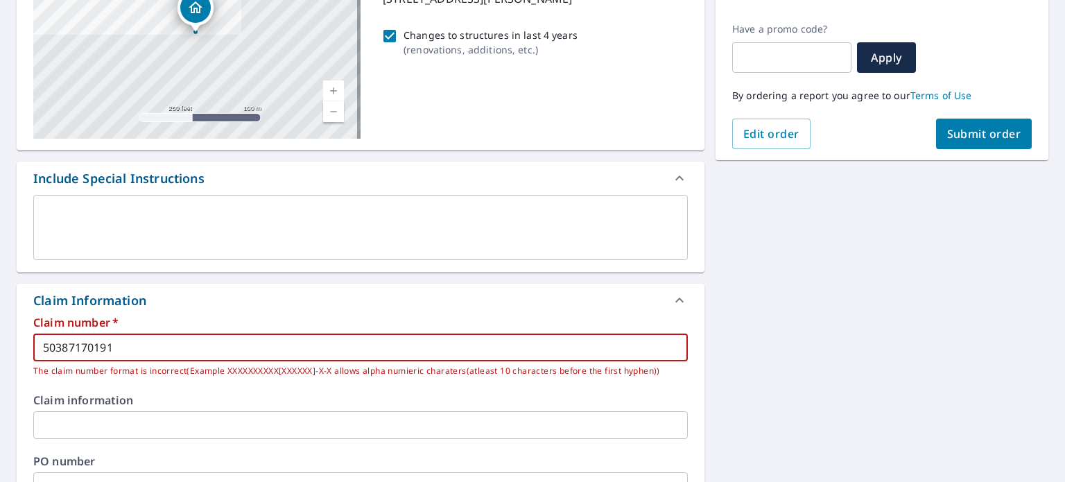
scroll to position [218, 0]
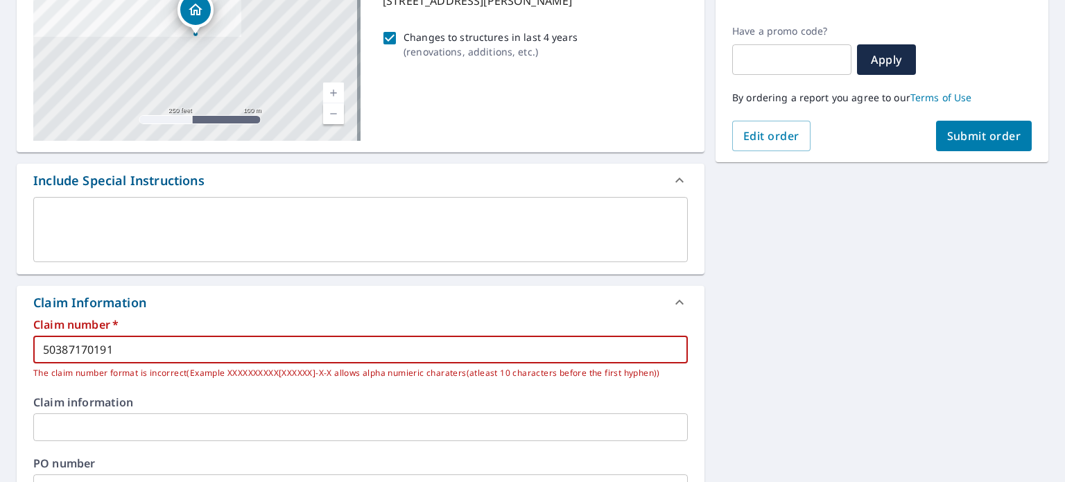
click at [990, 141] on span "Submit order" at bounding box center [984, 135] width 74 height 15
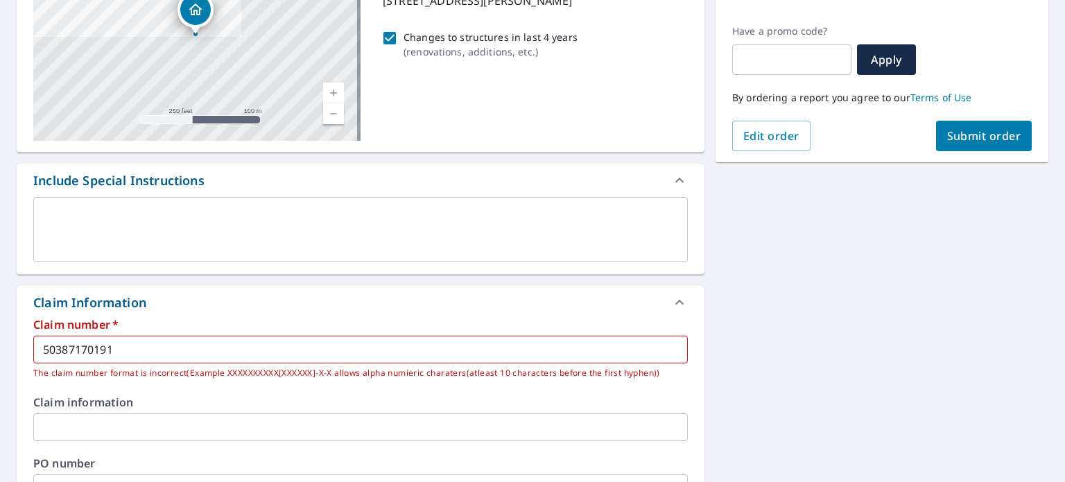
click at [180, 349] on input "50387170191" at bounding box center [360, 350] width 655 height 28
click at [984, 141] on span "Submit order" at bounding box center [984, 135] width 74 height 15
click at [114, 348] on input "5038717019" at bounding box center [360, 350] width 655 height 28
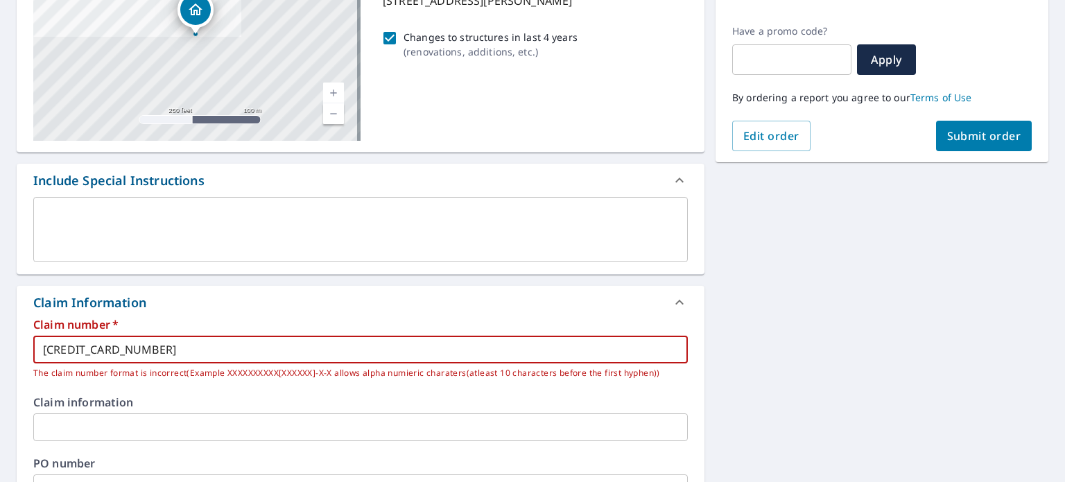
type input "[CREDIT_CARD_NUMBER]"
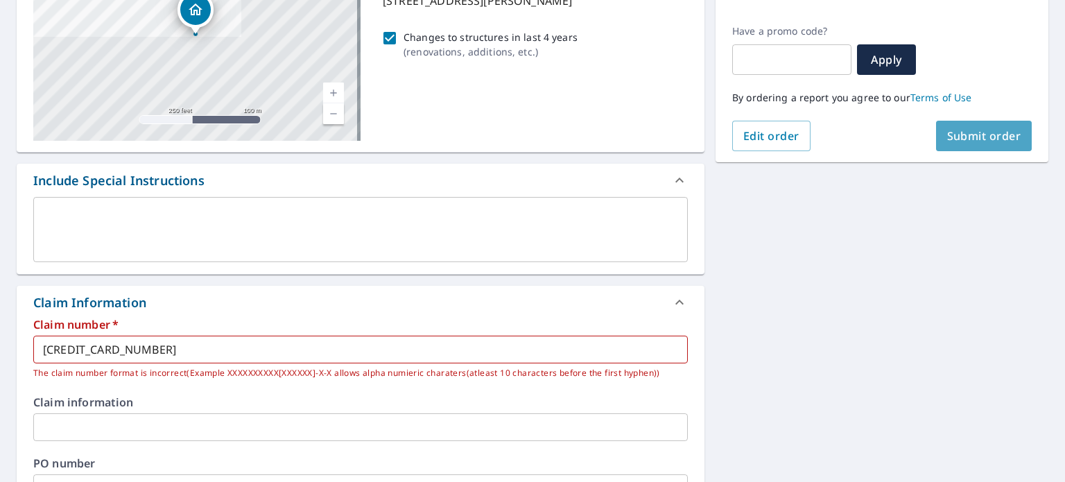
click at [987, 130] on span "Submit order" at bounding box center [984, 135] width 74 height 15
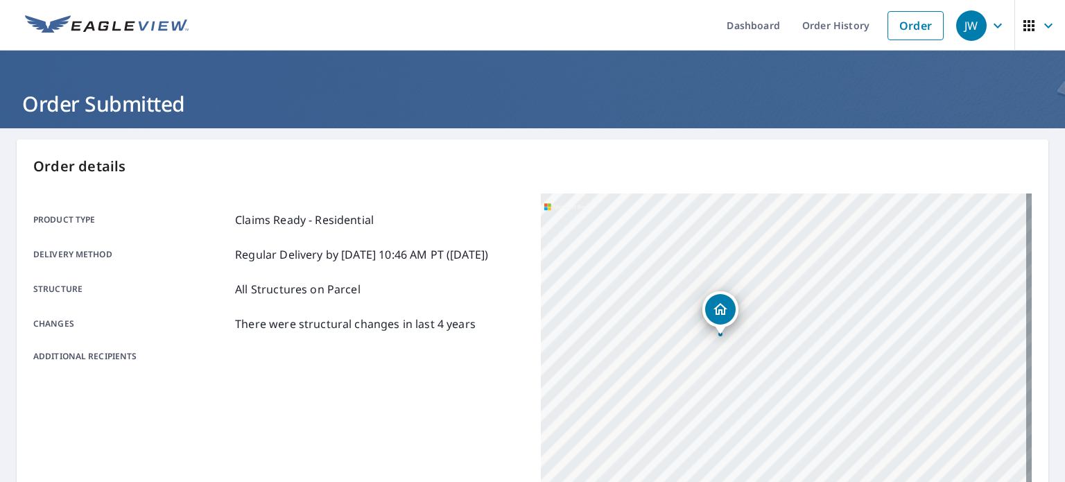
scroll to position [333, 0]
